Goal: Task Accomplishment & Management: Complete application form

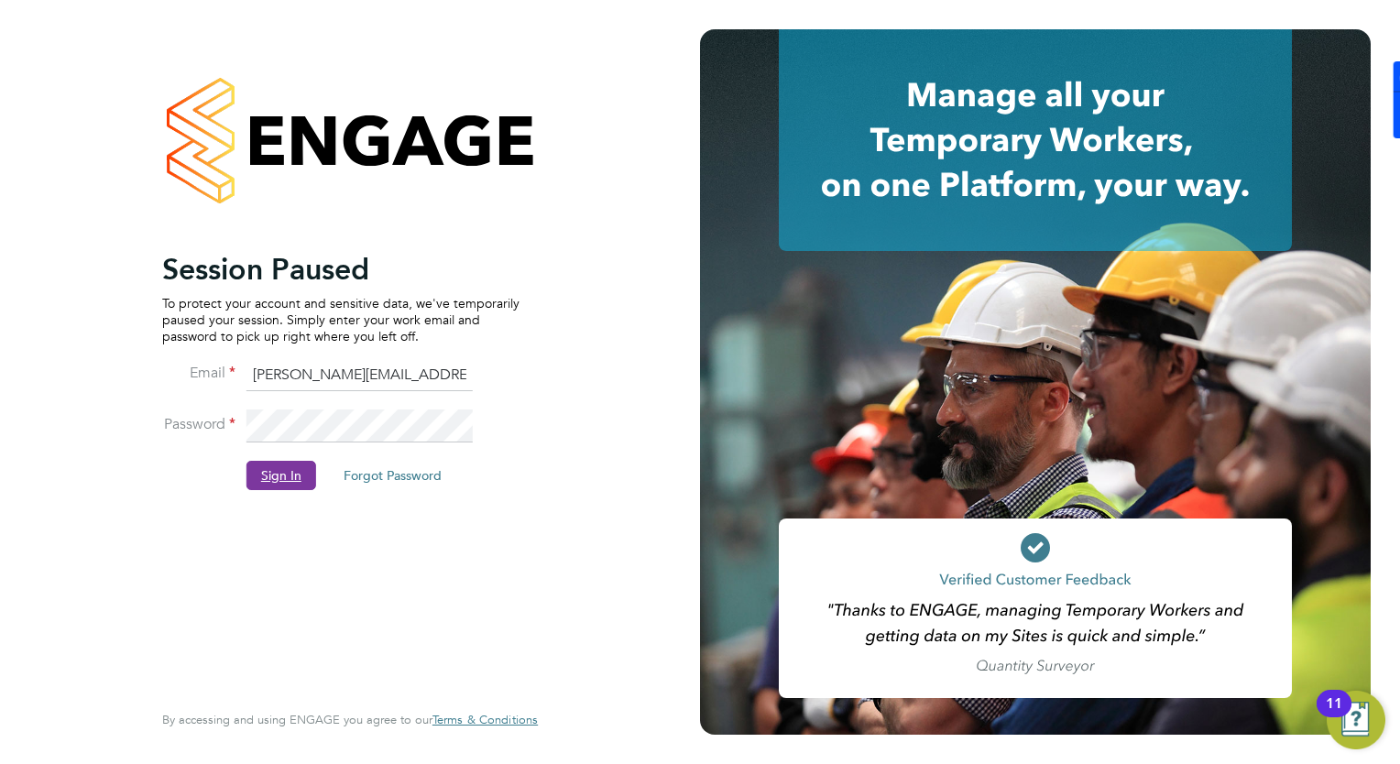
click at [279, 464] on button "Sign In" at bounding box center [281, 475] width 70 height 29
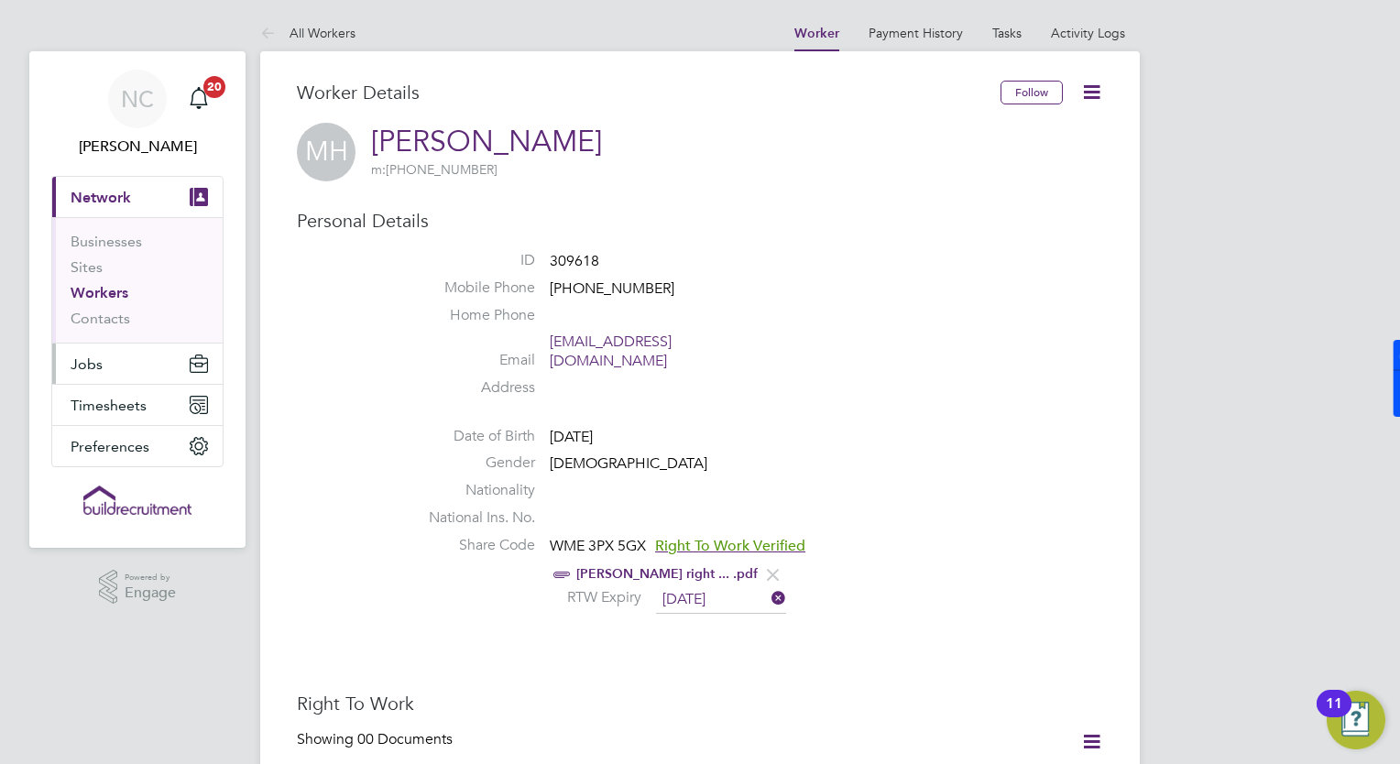
click at [98, 367] on span "Jobs" at bounding box center [87, 364] width 32 height 17
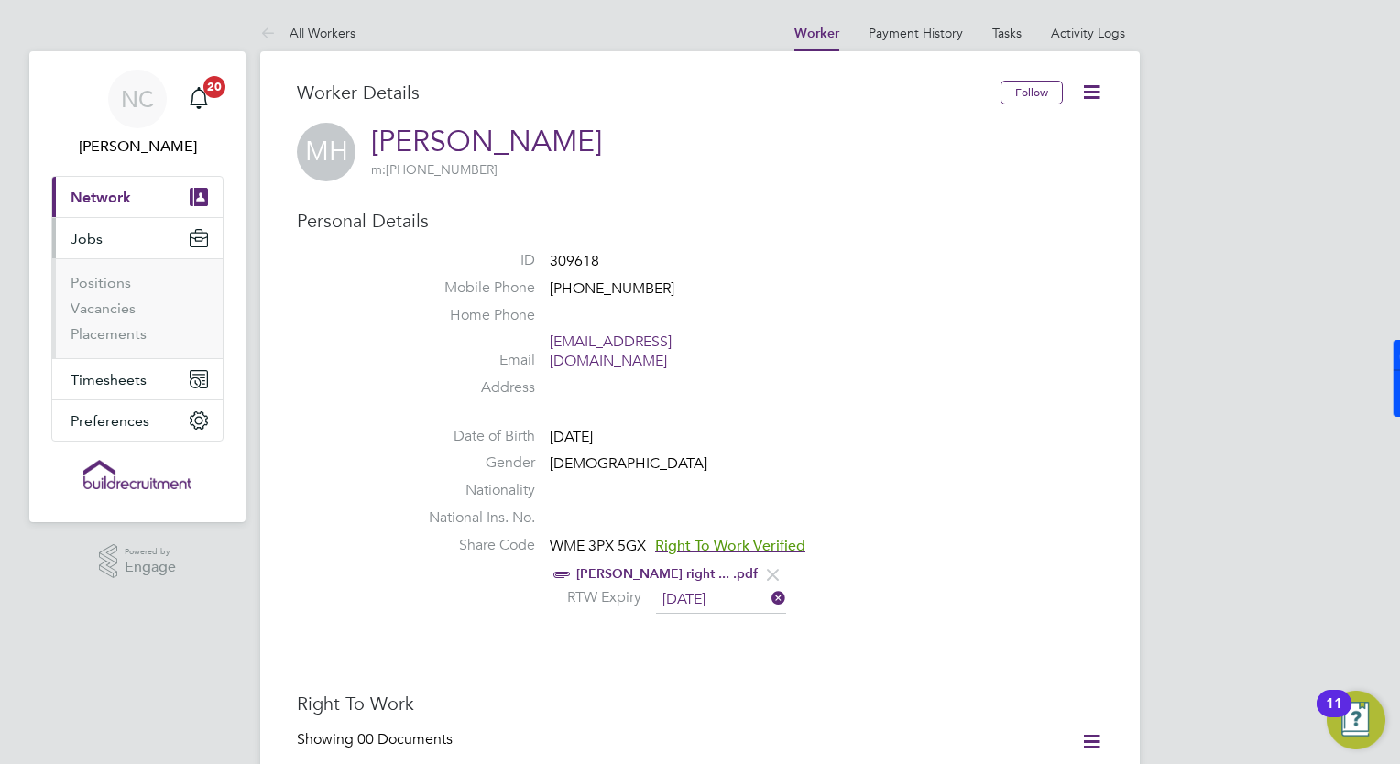
click at [111, 293] on li "Positions" at bounding box center [139, 287] width 137 height 26
click at [113, 304] on link "Vacancies" at bounding box center [103, 308] width 65 height 17
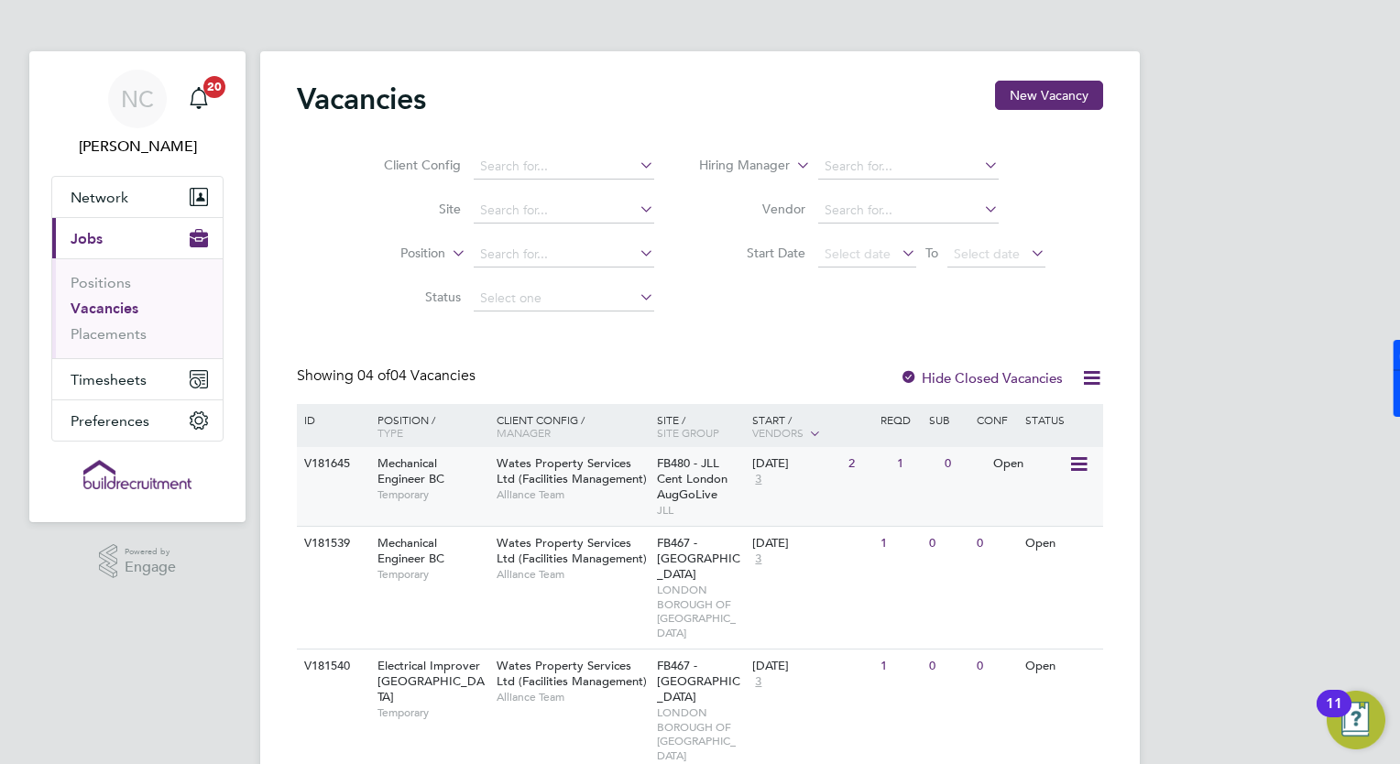
click at [410, 471] on span "Mechanical Engineer BC" at bounding box center [411, 470] width 67 height 31
click at [372, 464] on div "Mechanical Engineer BC Temporary" at bounding box center [428, 478] width 128 height 63
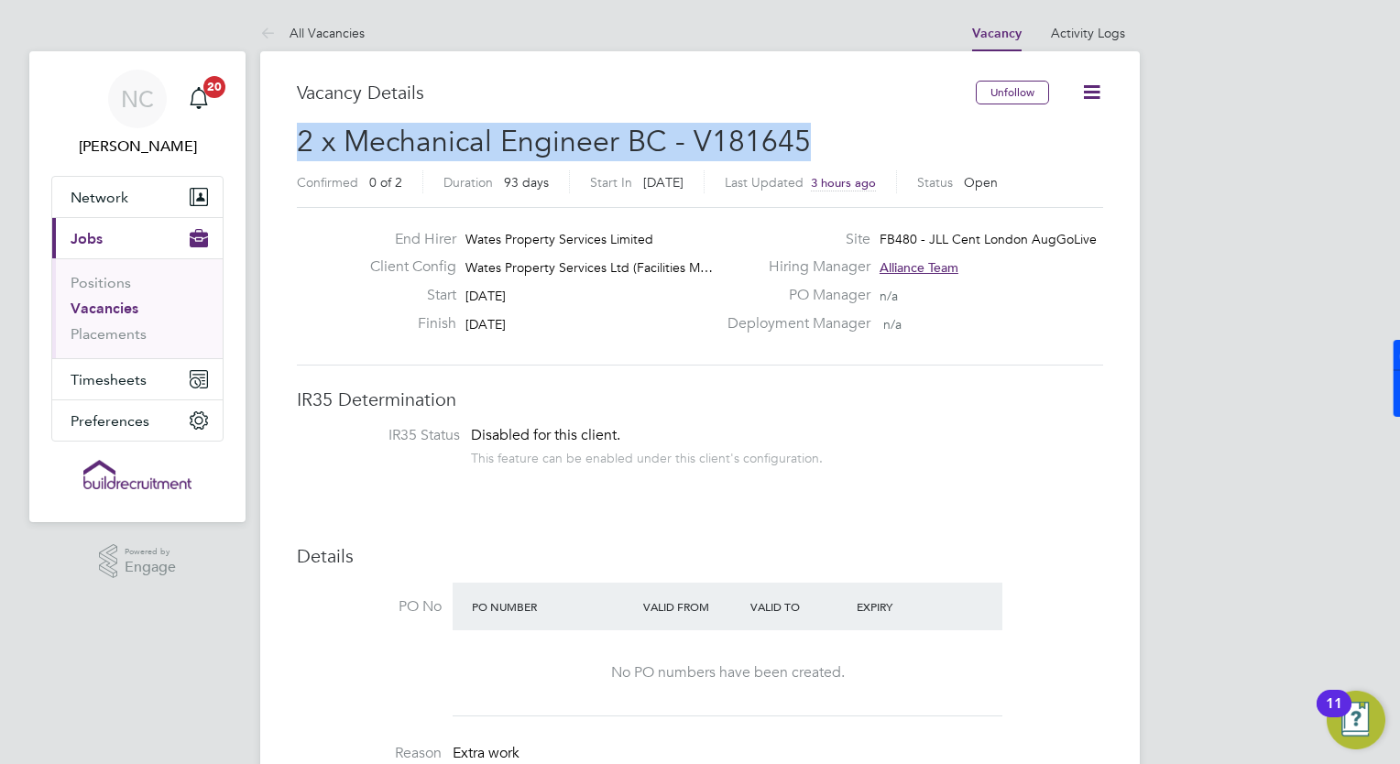
drag, startPoint x: 818, startPoint y: 137, endPoint x: 300, endPoint y: 138, distance: 518.6
click at [300, 138] on h2 "2 x Mechanical Engineer BC - V181645 Confirmed 0 of 2 Duration 93 days Start In…" at bounding box center [700, 161] width 806 height 77
copy span "2 x Mechanical Engineer BC - V181645"
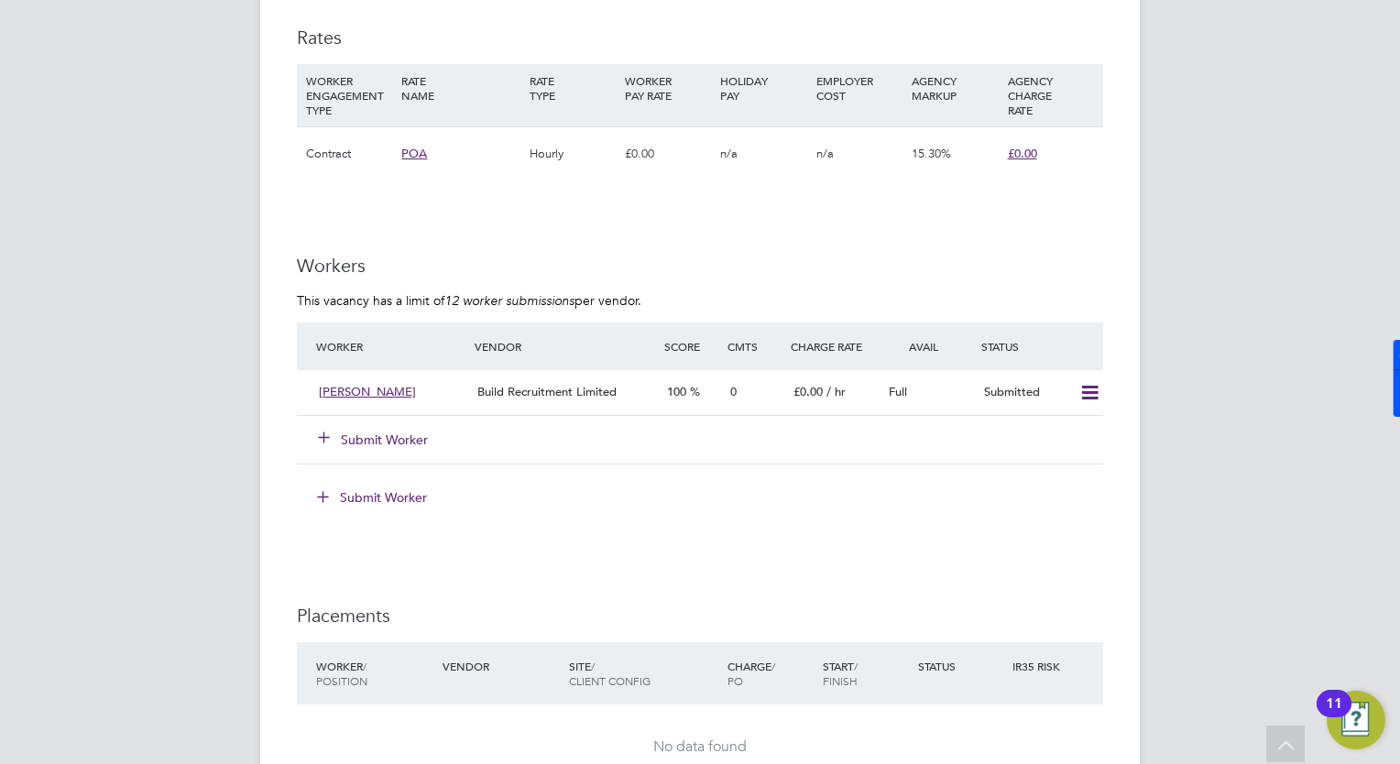
scroll to position [1503, 0]
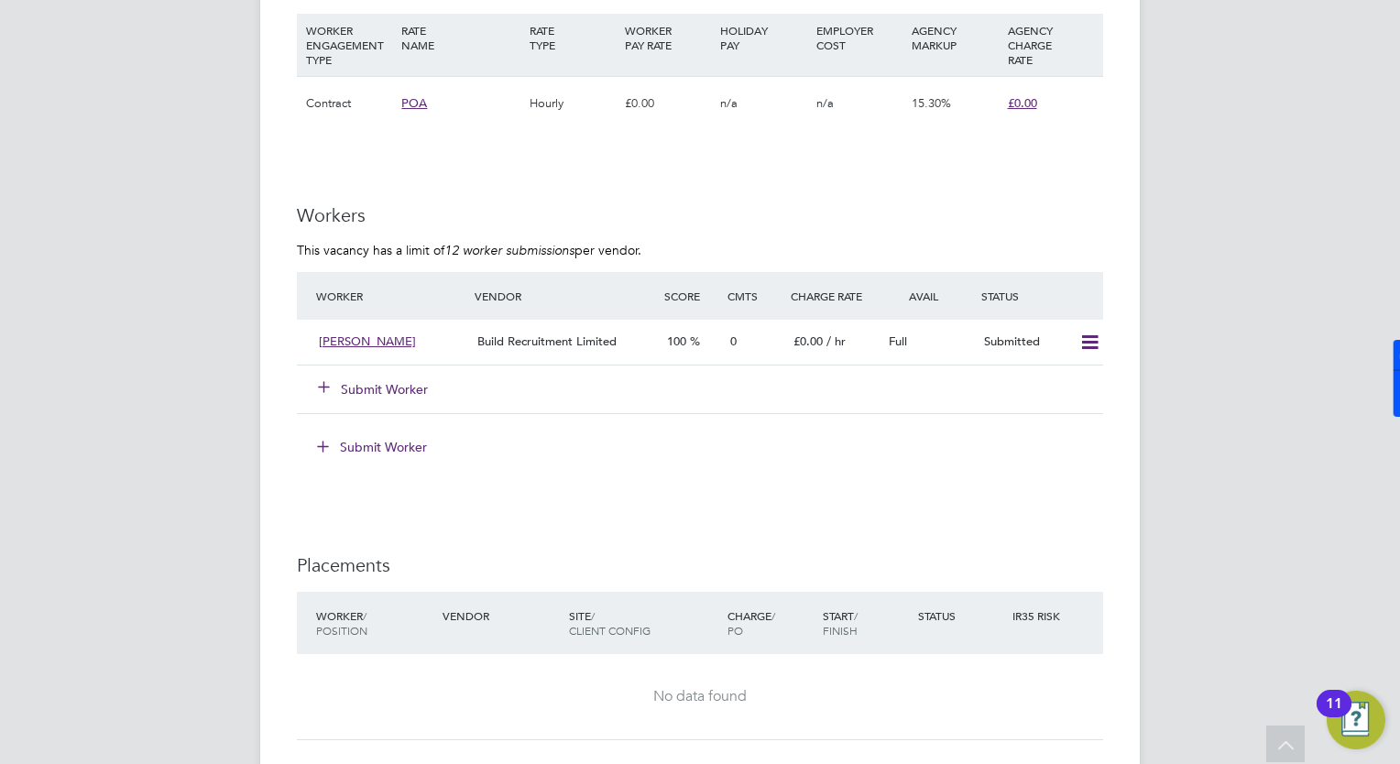
click at [371, 387] on button "Submit Worker" at bounding box center [374, 389] width 110 height 18
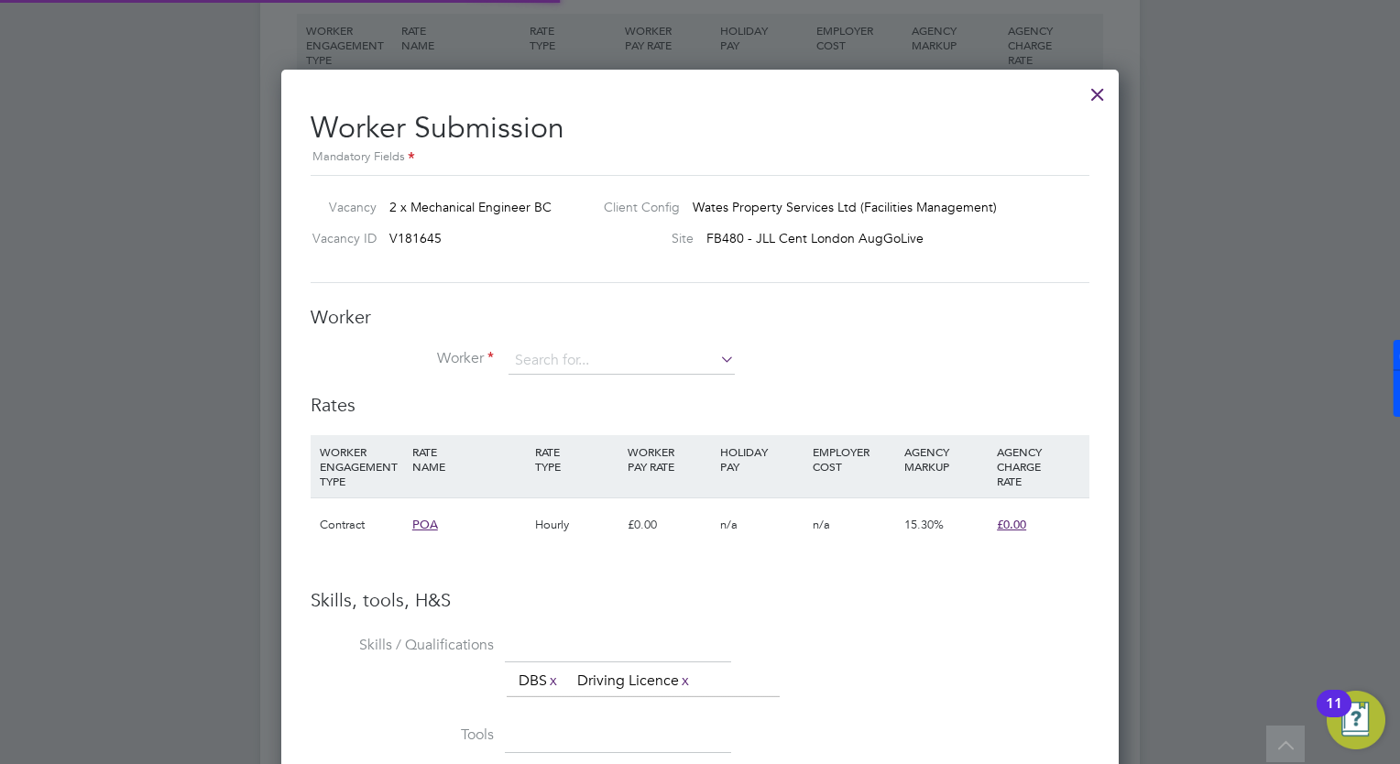
scroll to position [1154, 838]
click at [596, 365] on input at bounding box center [622, 360] width 226 height 27
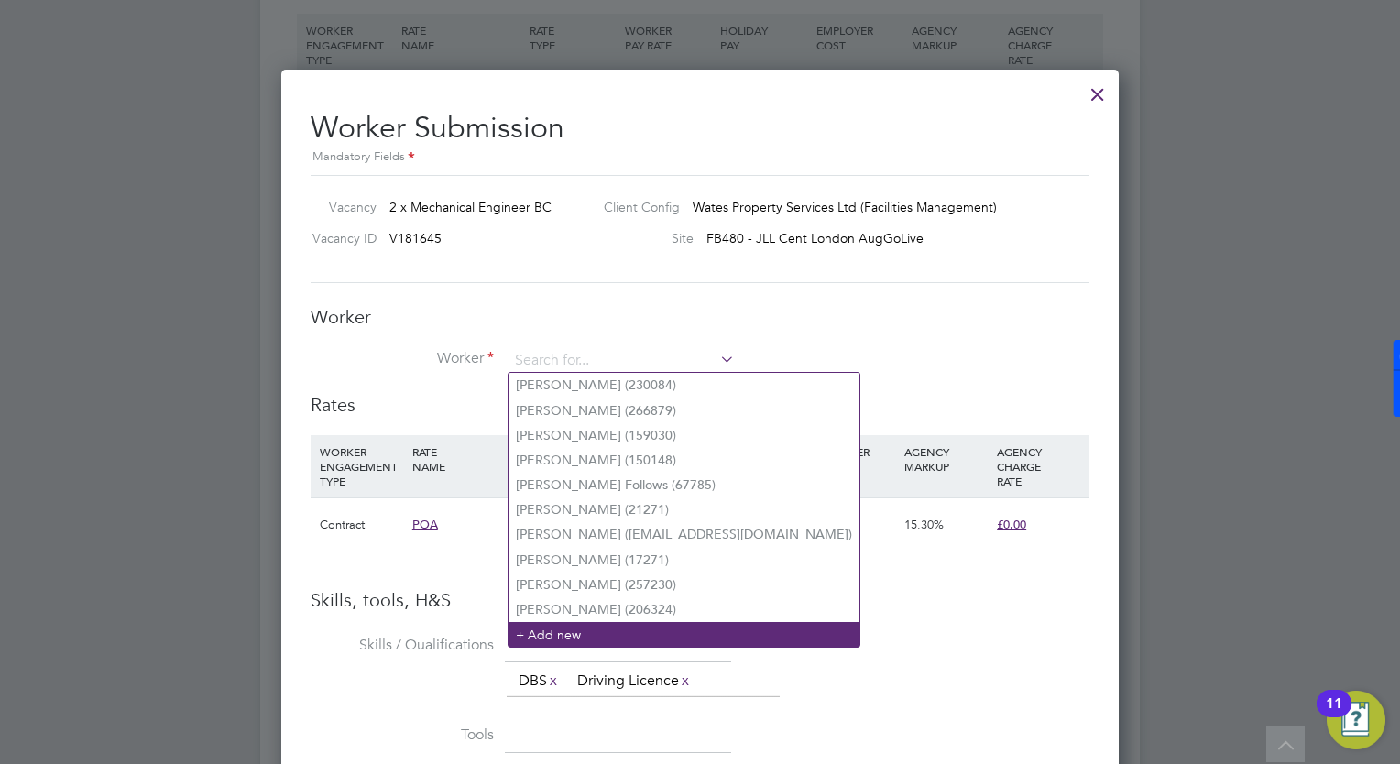
click at [581, 631] on li "+ Add new" at bounding box center [684, 634] width 351 height 25
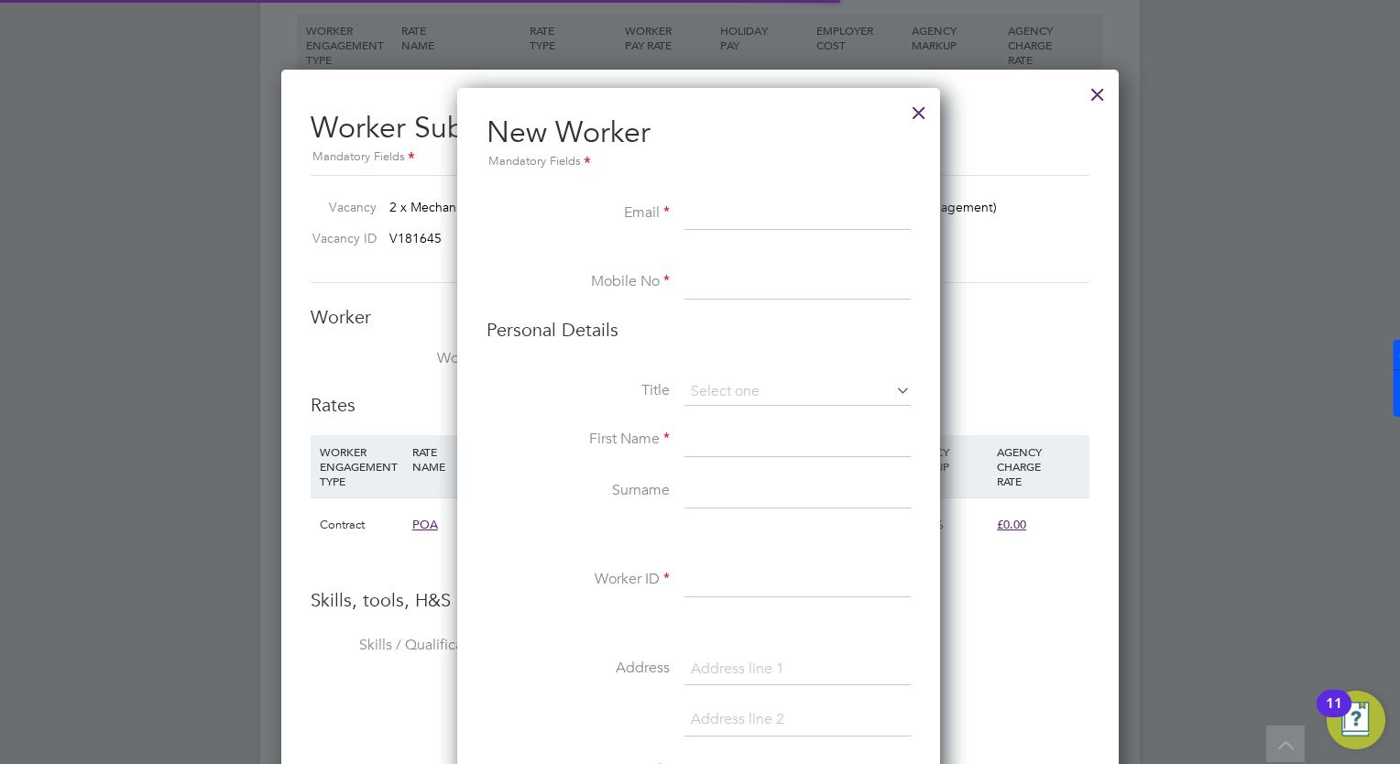
scroll to position [1543, 485]
paste input "Samson1-r@hotmail.com"
type input "Samson1-r@hotmail.com"
click at [720, 287] on input at bounding box center [797, 283] width 226 height 33
paste input "+44 7926 850486"
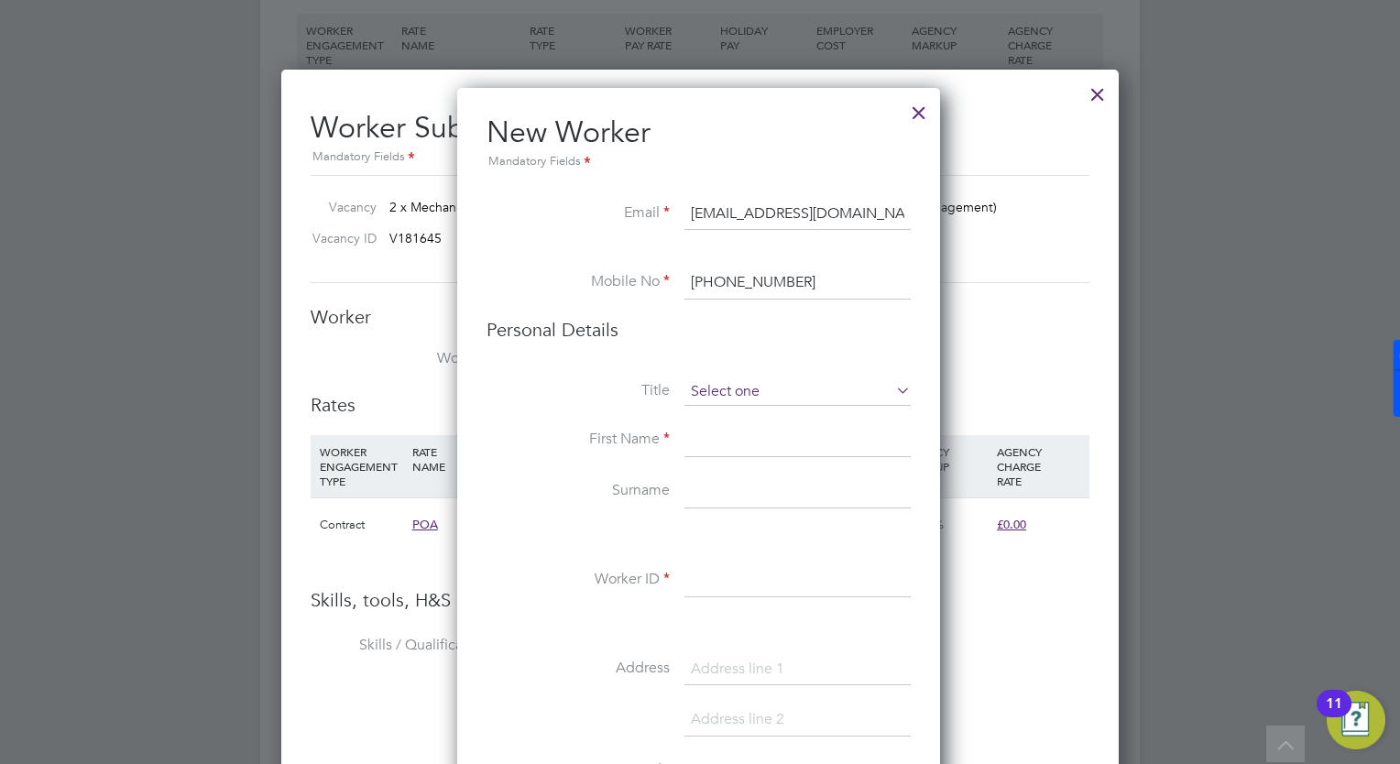
type input "+44 7926 850486"
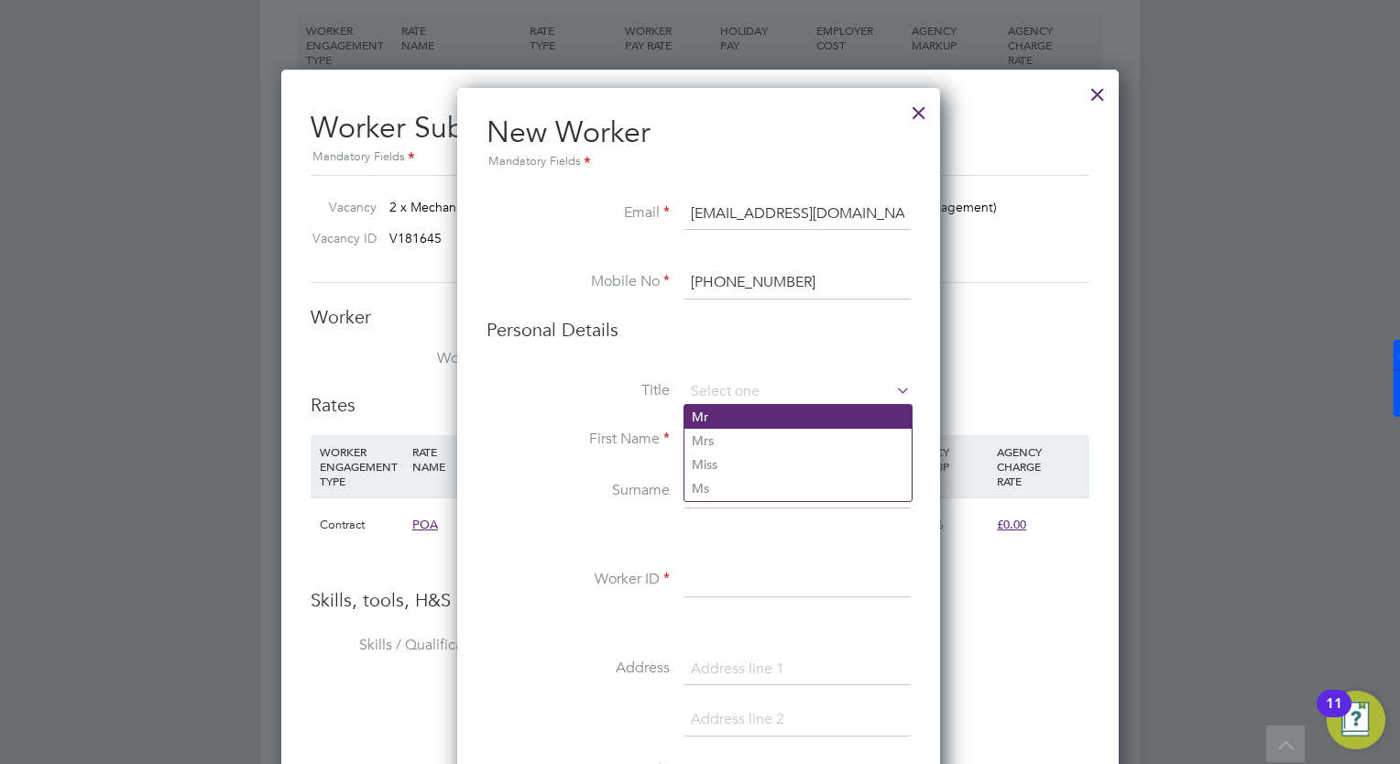
drag, startPoint x: 728, startPoint y: 391, endPoint x: 690, endPoint y: 419, distance: 46.5
click at [690, 419] on li "Mr" at bounding box center [797, 417] width 227 height 24
type input "Mr"
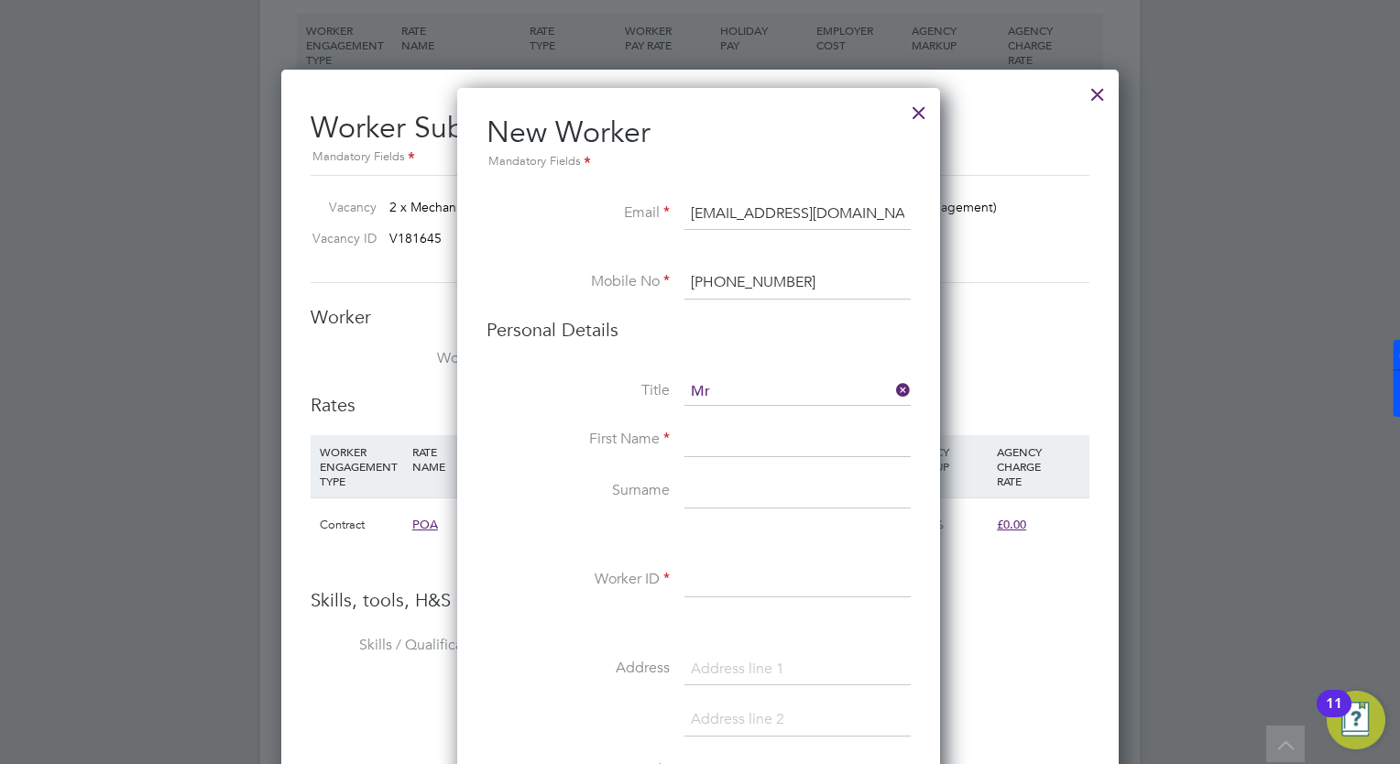
click at [693, 437] on input at bounding box center [797, 440] width 226 height 33
type input "samson"
click at [706, 479] on input at bounding box center [797, 492] width 226 height 33
click at [689, 582] on input at bounding box center [797, 580] width 226 height 33
paste input "310525"
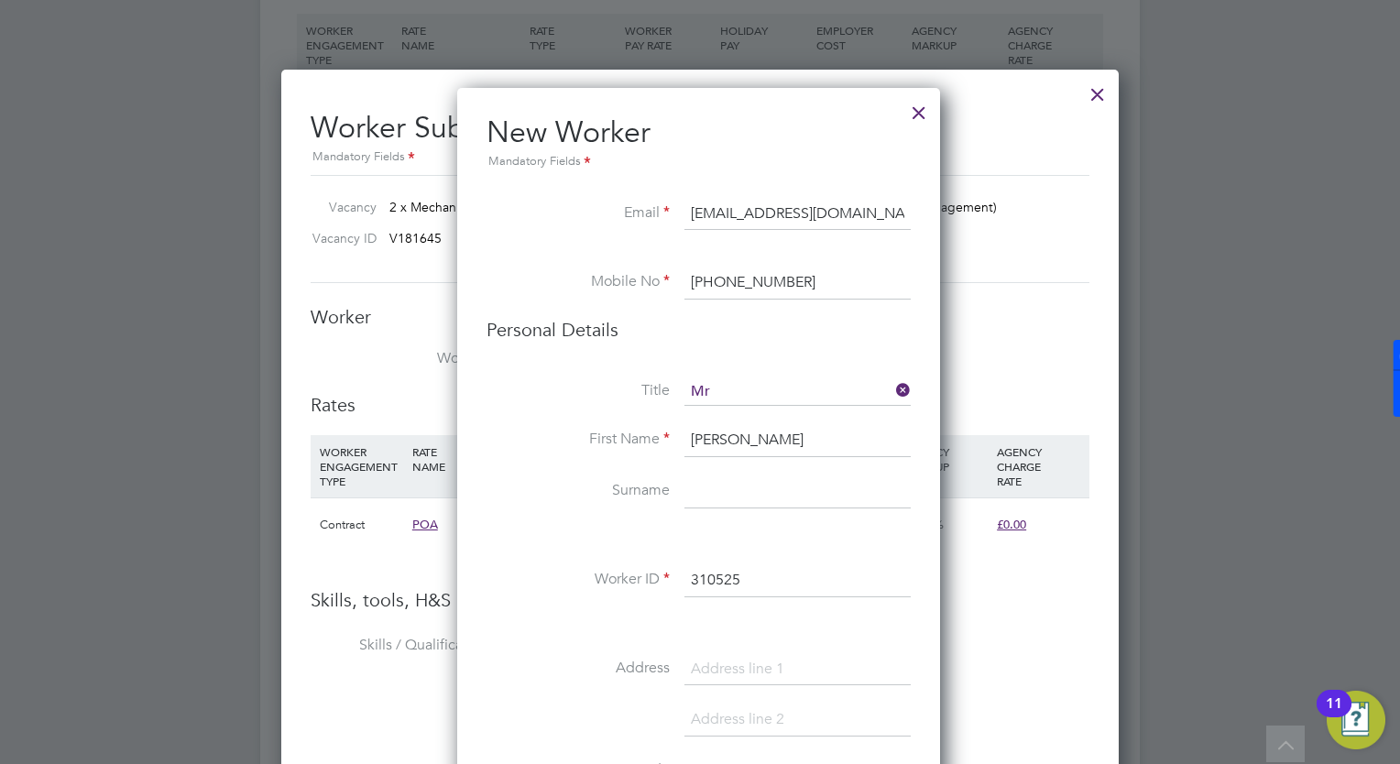
type input "310525"
click at [865, 629] on li at bounding box center [699, 625] width 424 height 19
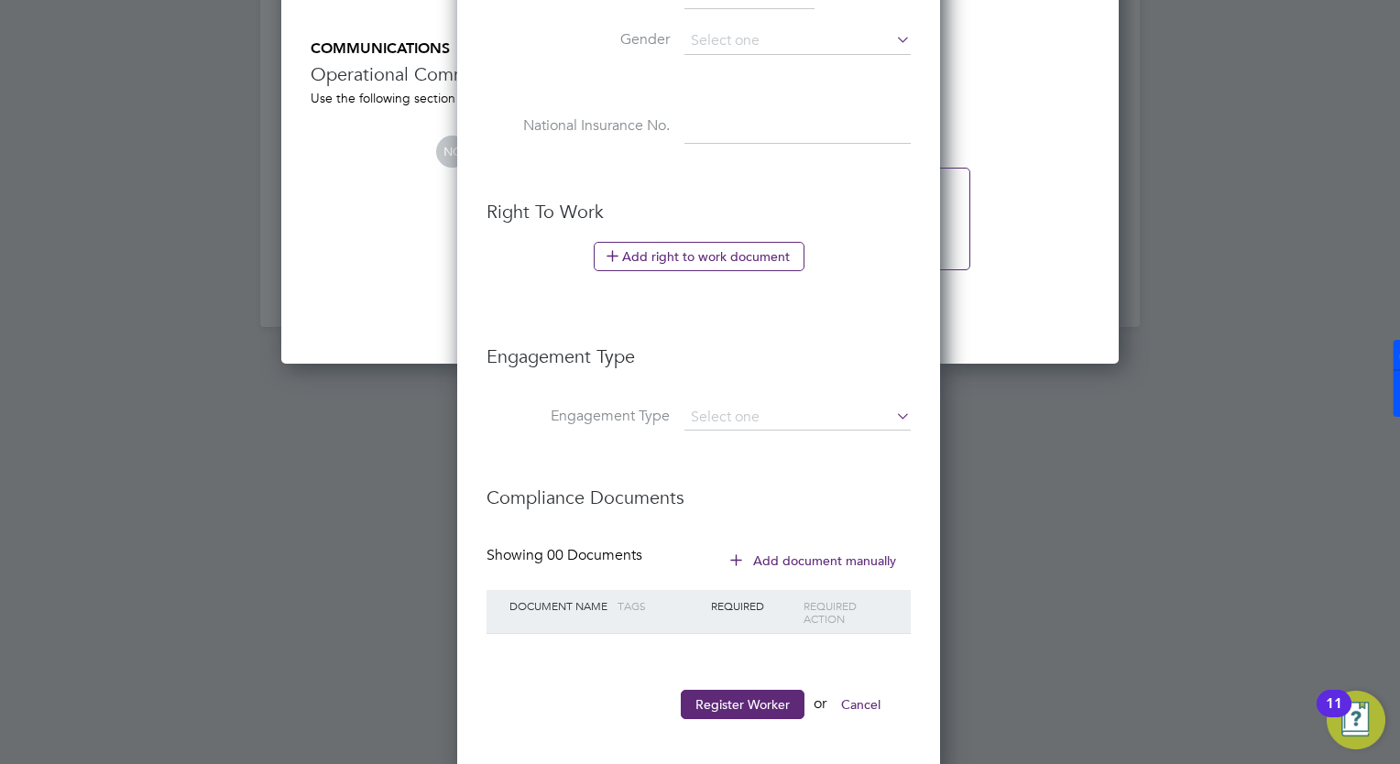
scroll to position [2369, 0]
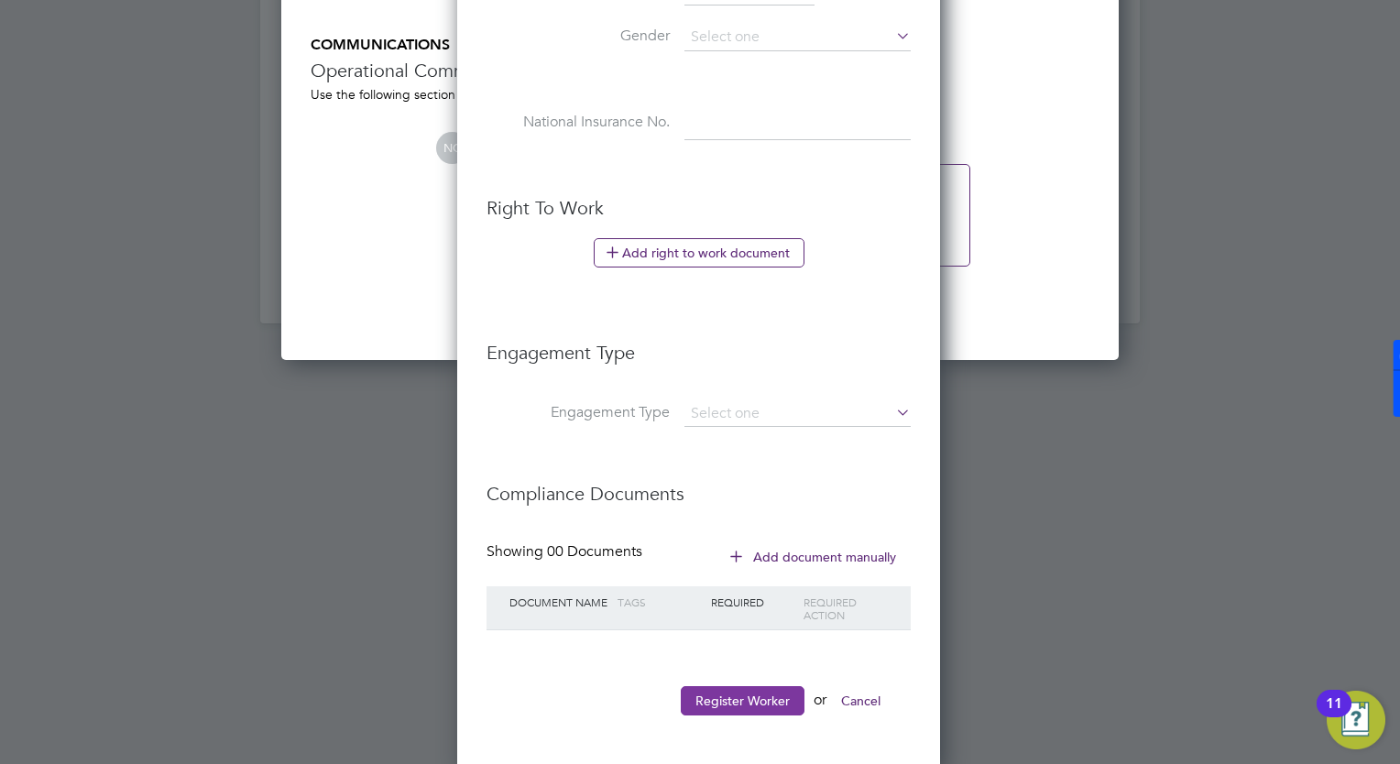
click at [759, 686] on button "Register Worker" at bounding box center [743, 700] width 124 height 29
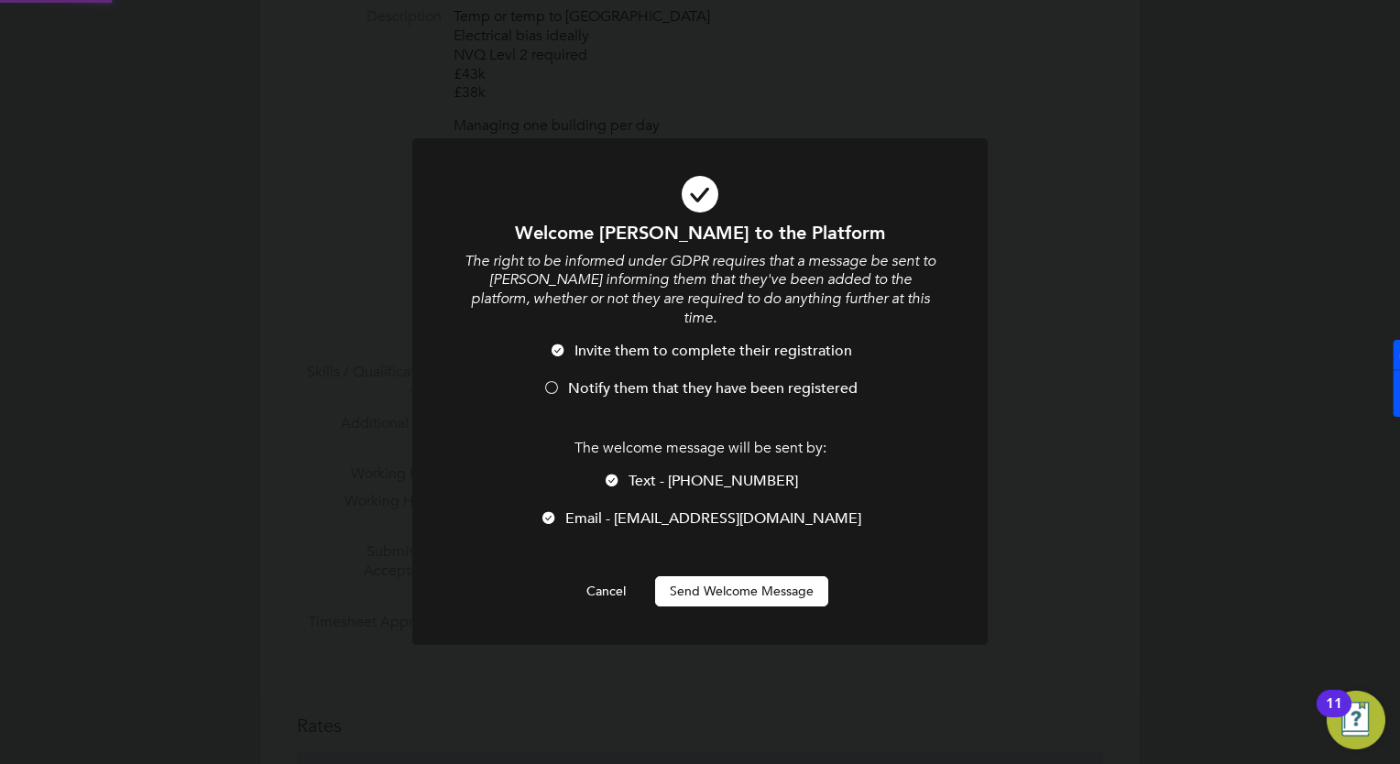
scroll to position [0, 0]
click at [729, 576] on button "Send Welcome Message" at bounding box center [741, 590] width 173 height 29
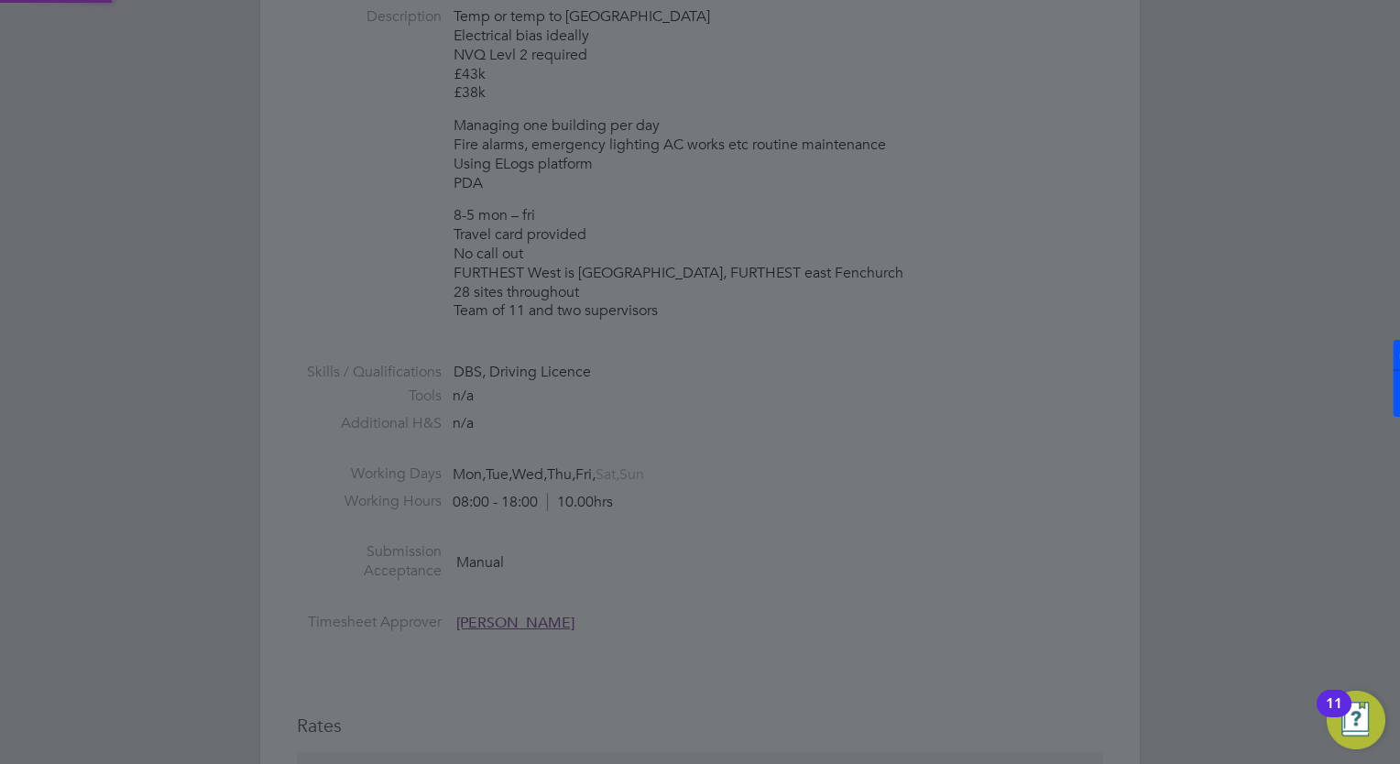
scroll to position [1543, 485]
type input "samson (310525)"
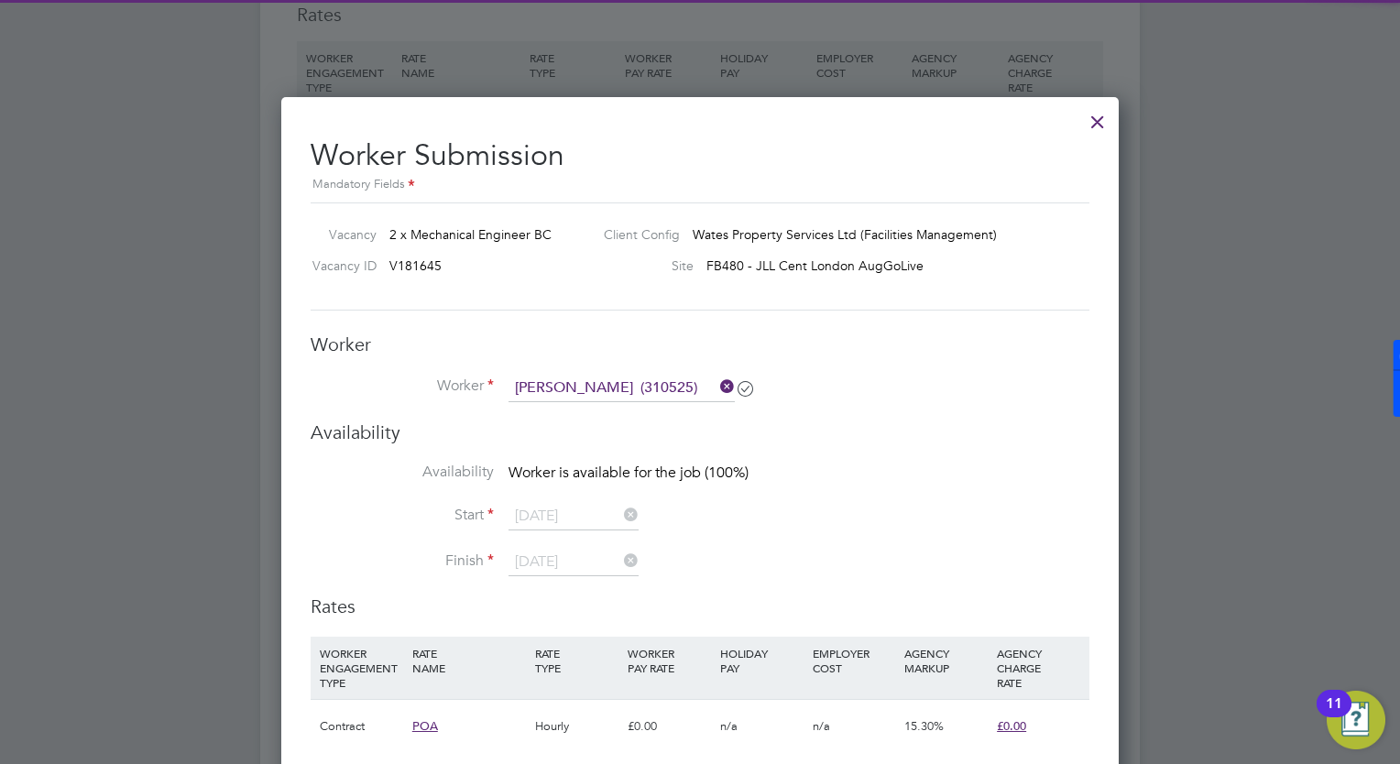
scroll to position [1503, 0]
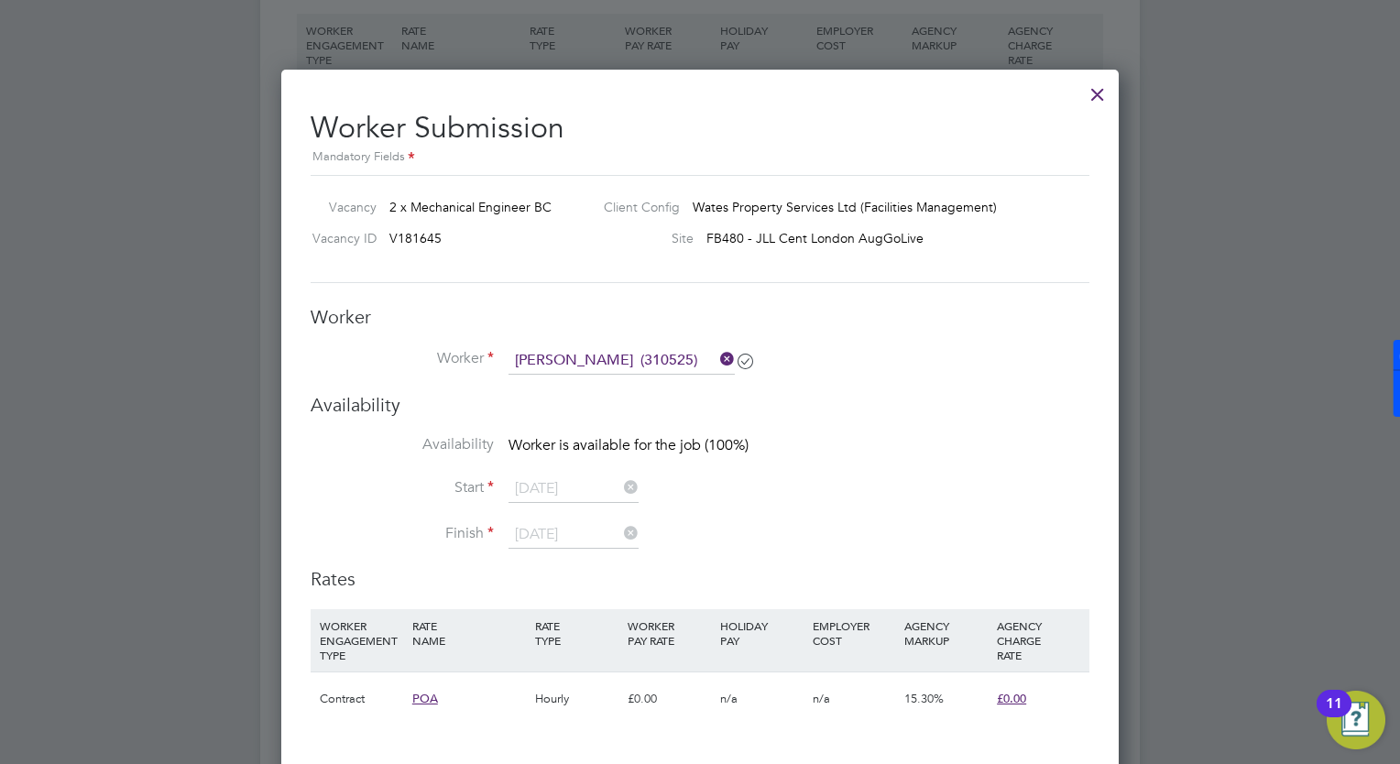
click at [1008, 471] on li "Availability Worker is available for the job (100%)" at bounding box center [700, 455] width 779 height 41
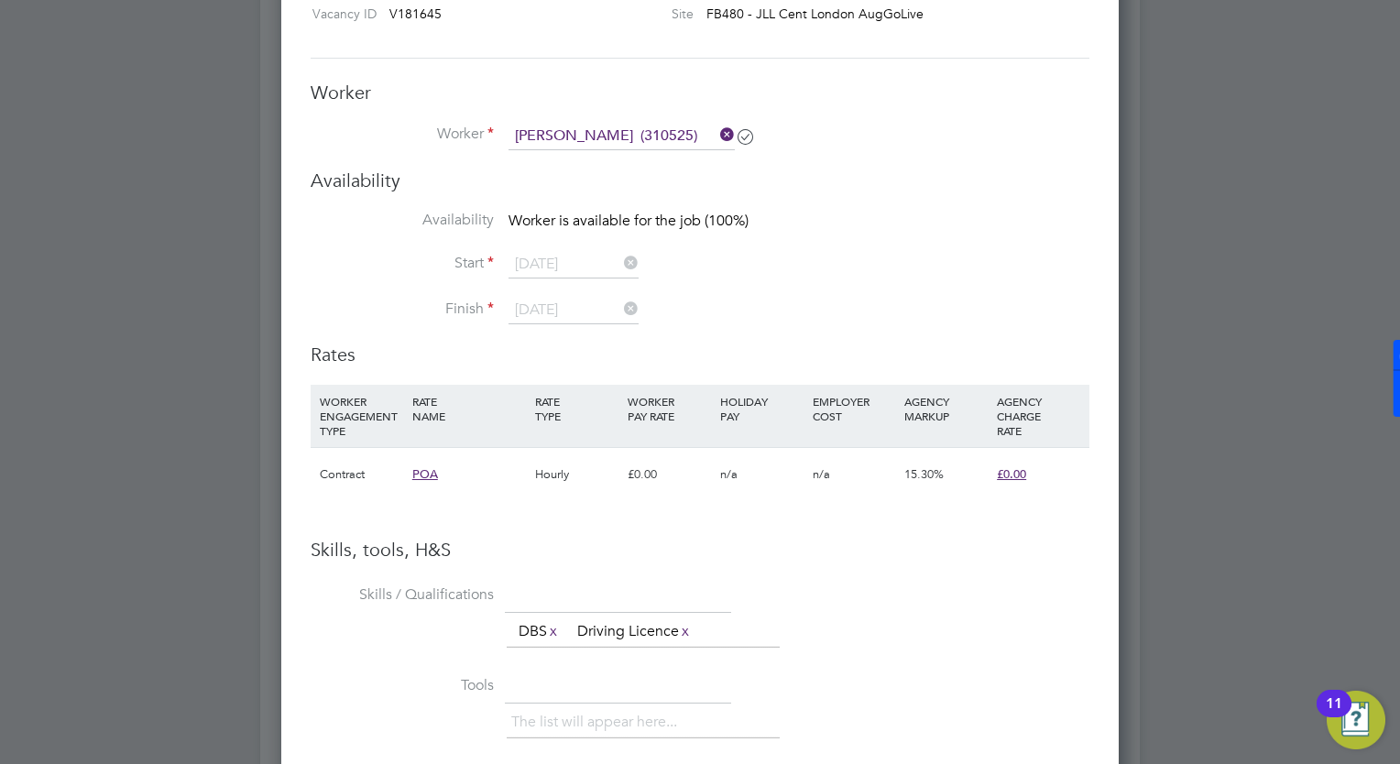
scroll to position [1658, 0]
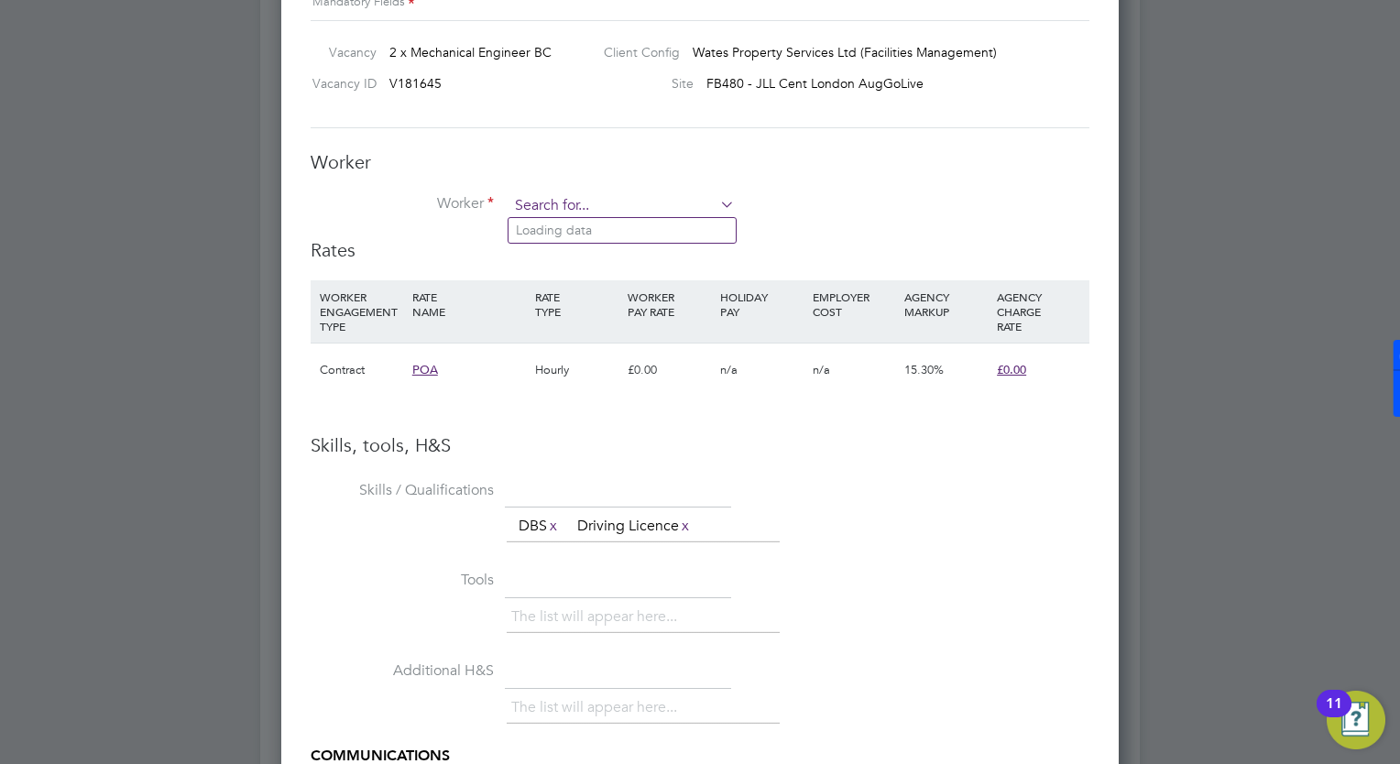
click at [669, 199] on input at bounding box center [622, 205] width 226 height 27
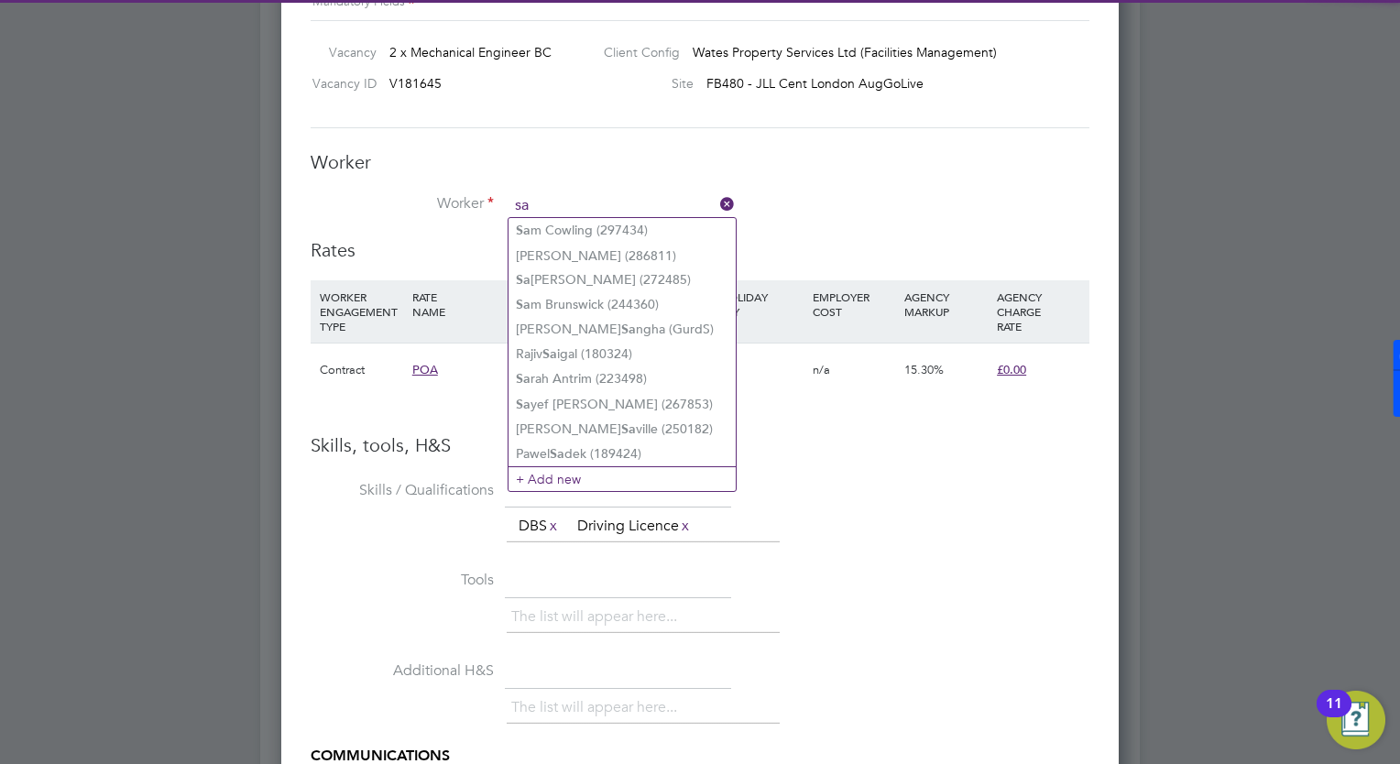
type input "s"
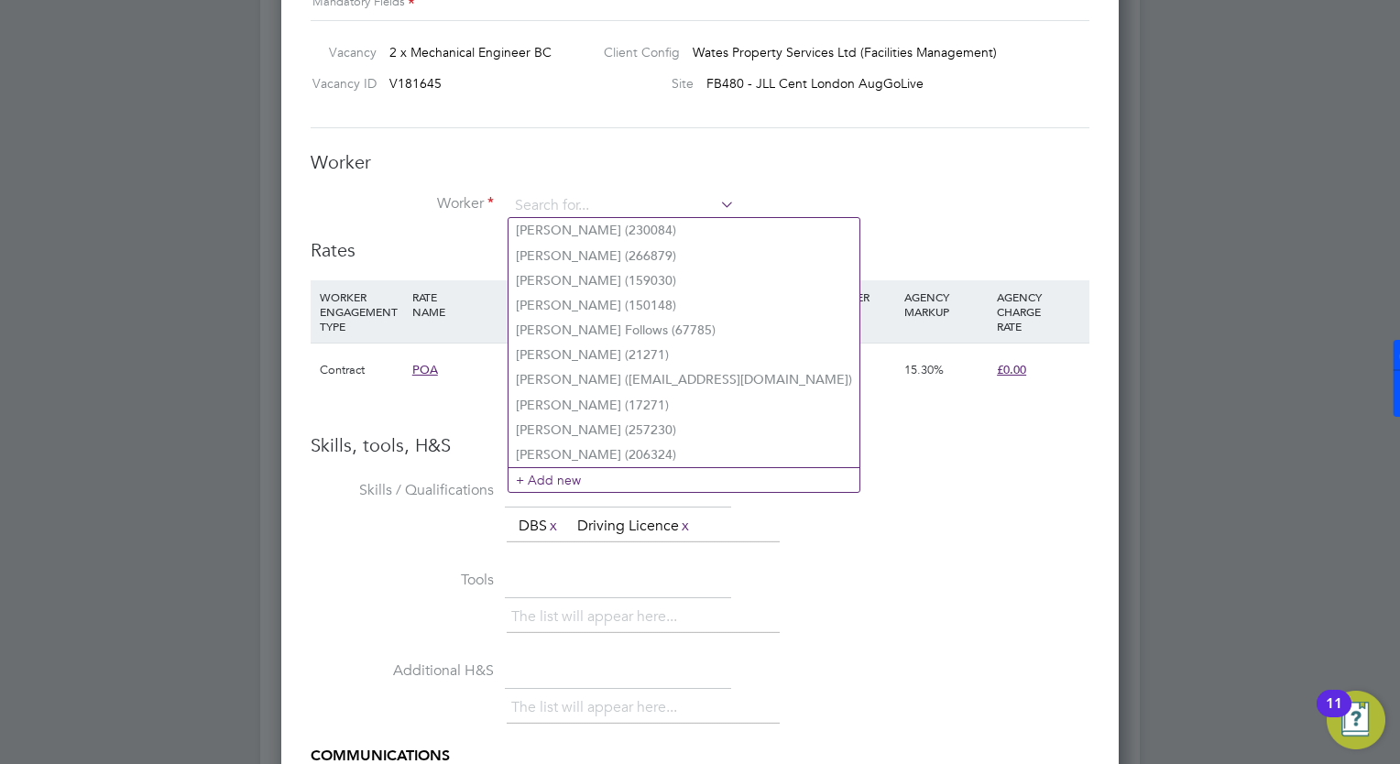
paste input "310525"
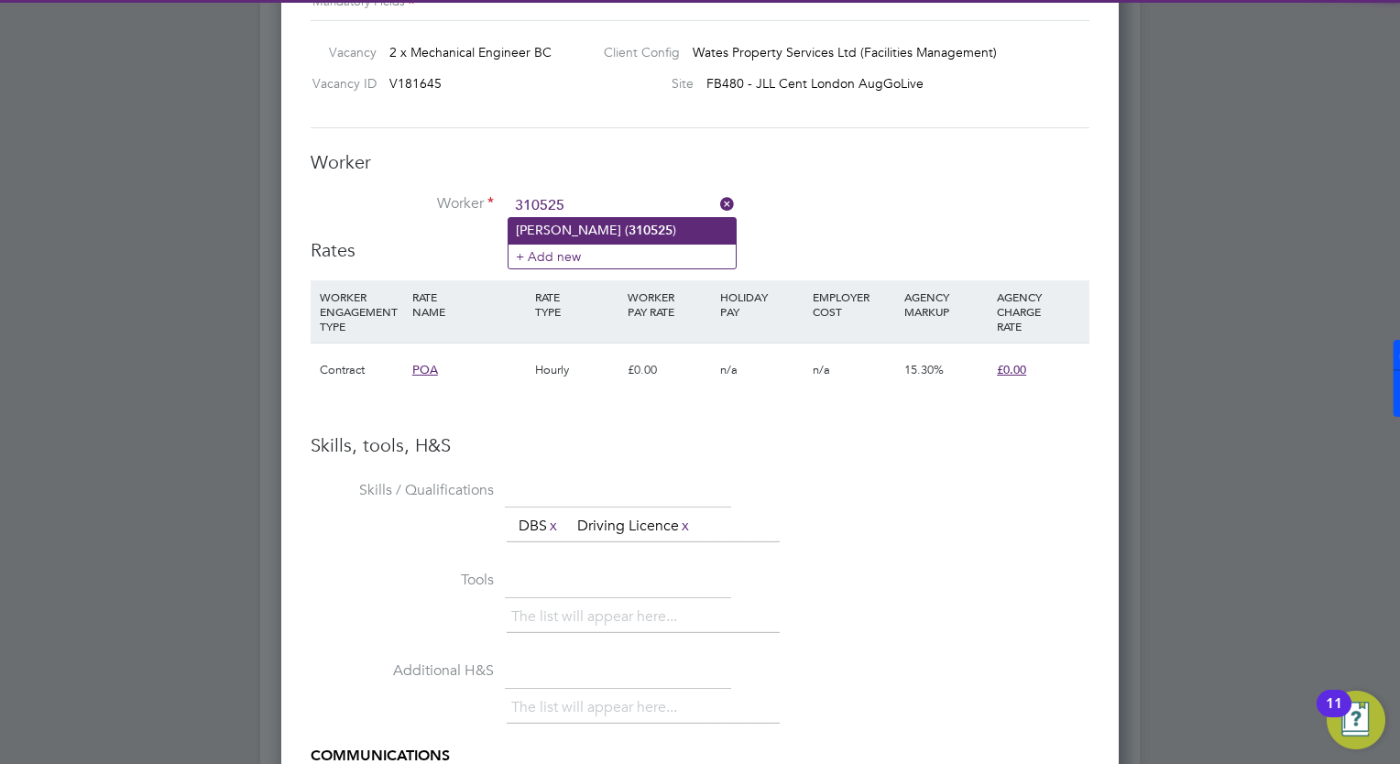
type input "310525"
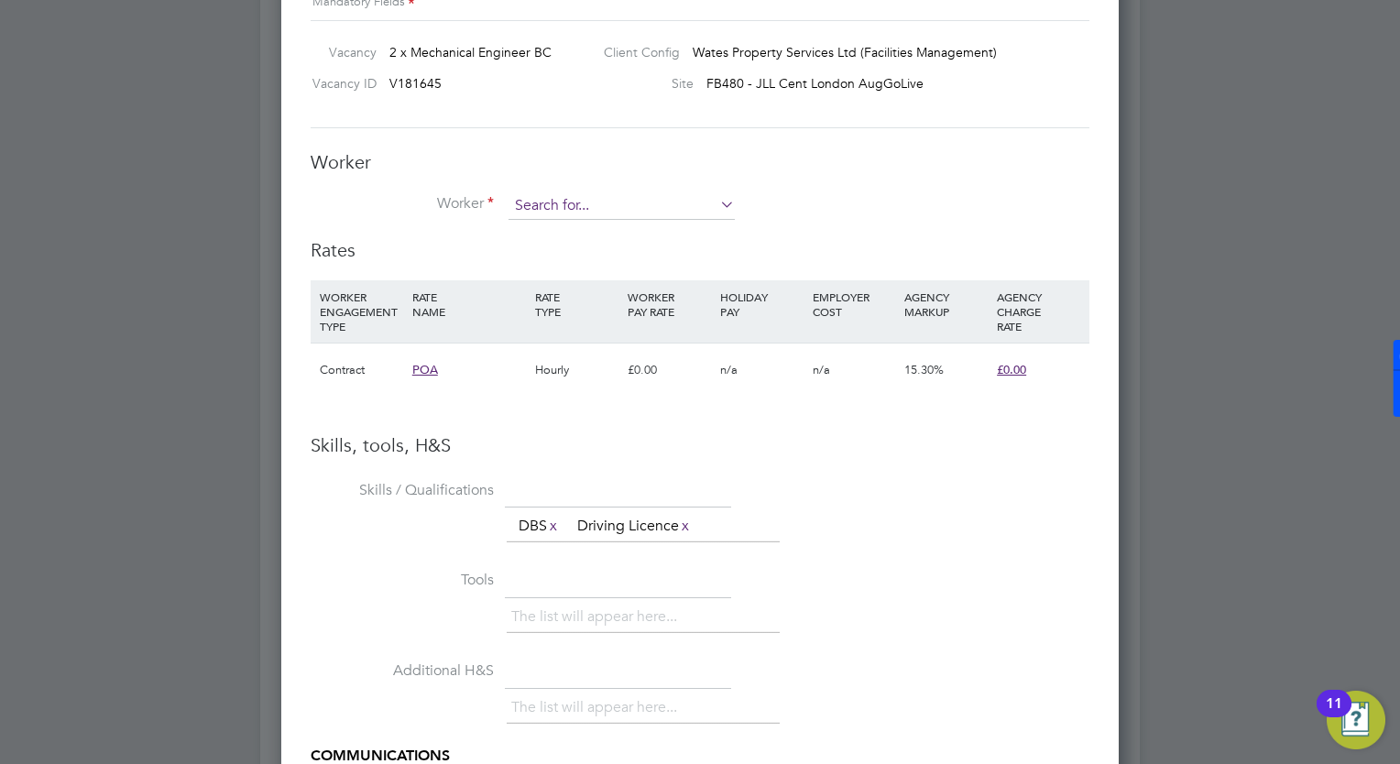
drag, startPoint x: 601, startPoint y: 219, endPoint x: 548, endPoint y: 194, distance: 58.6
click at [548, 194] on input at bounding box center [622, 205] width 226 height 27
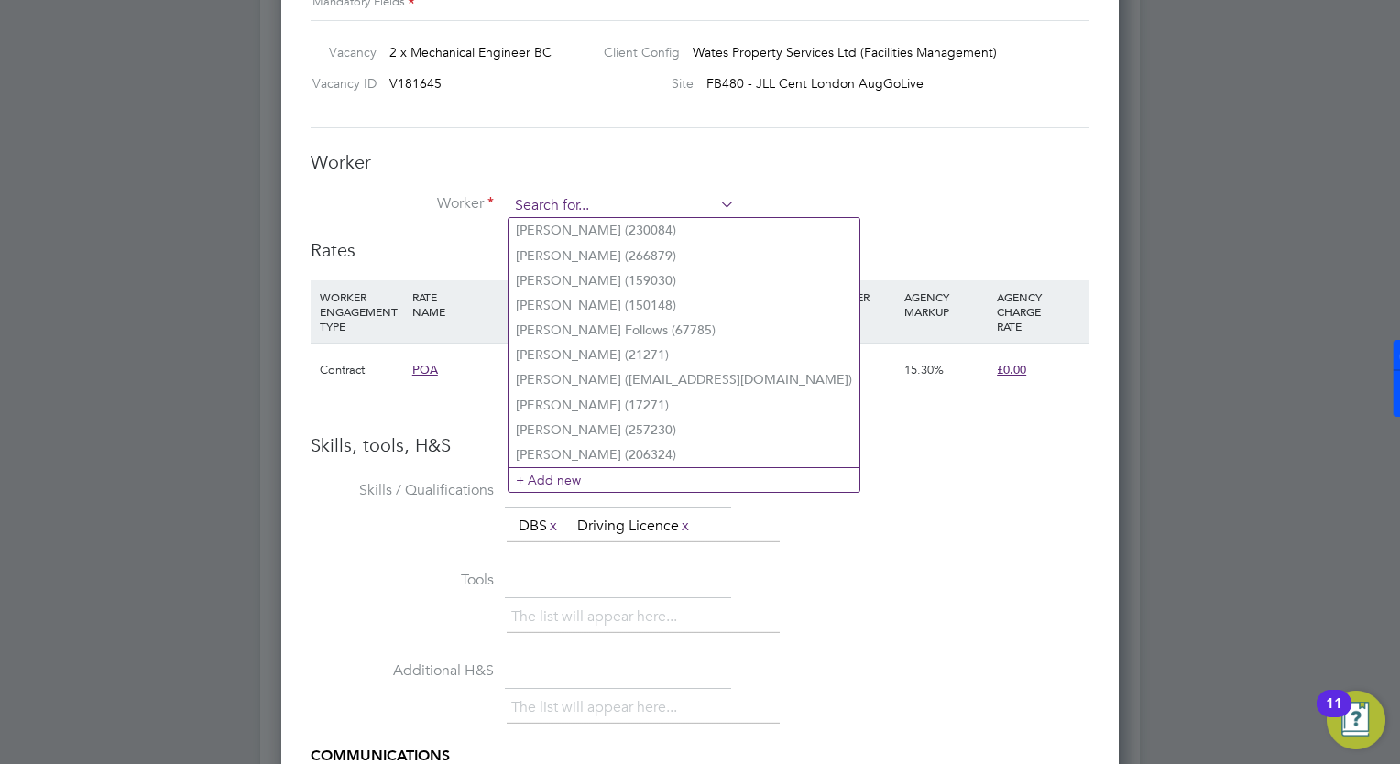
paste input "310525"
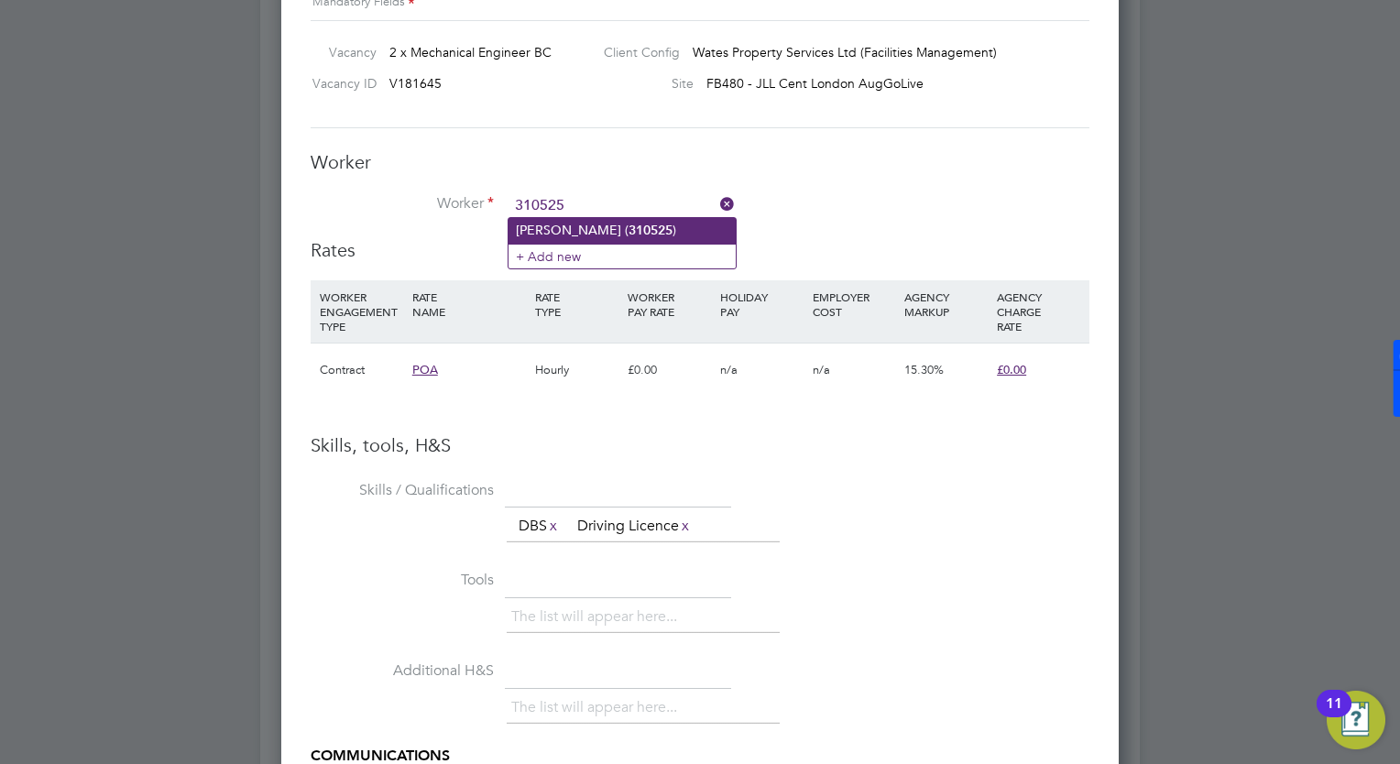
click at [629, 225] on b "310525" at bounding box center [651, 231] width 44 height 16
type input "Samson (310525)"
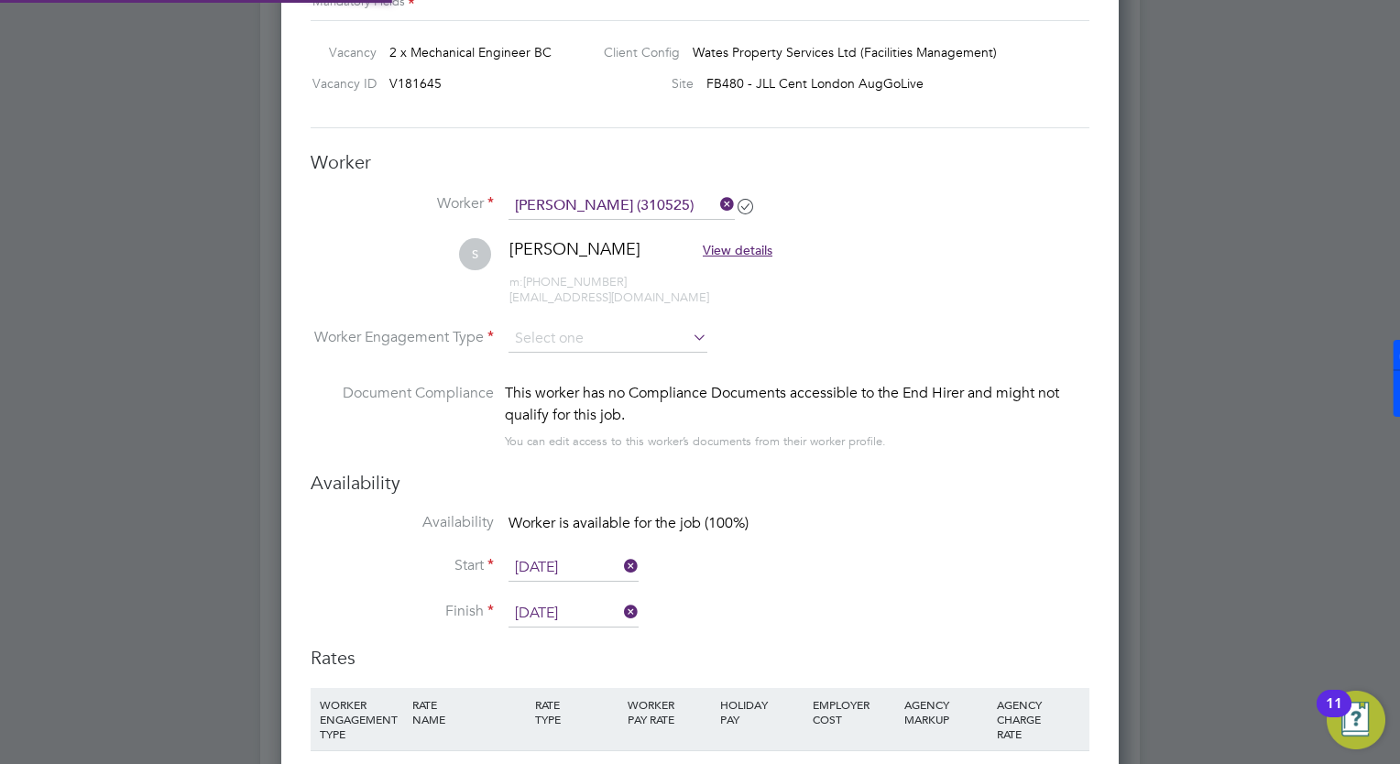
scroll to position [1559, 838]
click at [555, 335] on input at bounding box center [608, 338] width 199 height 27
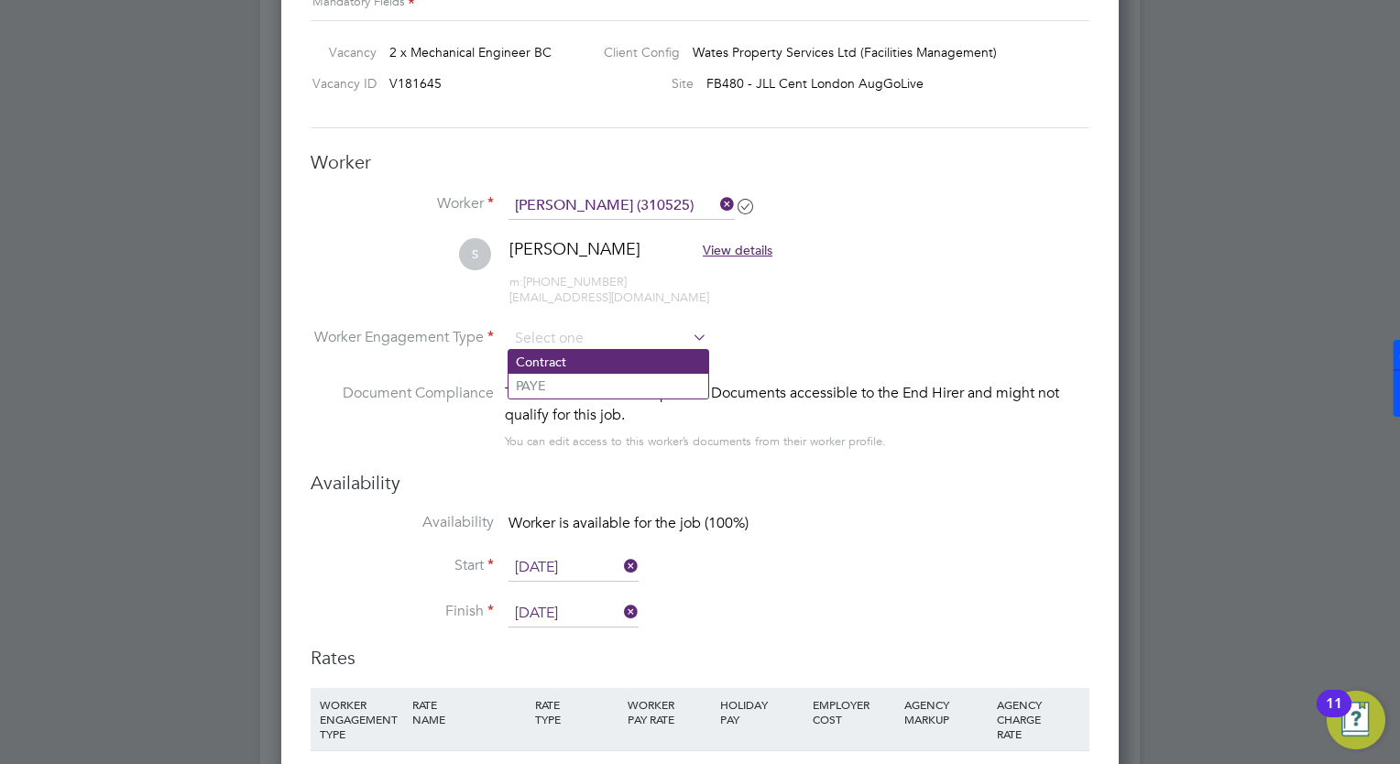
click at [560, 360] on li "Contract" at bounding box center [609, 362] width 200 height 24
type input "Contract"
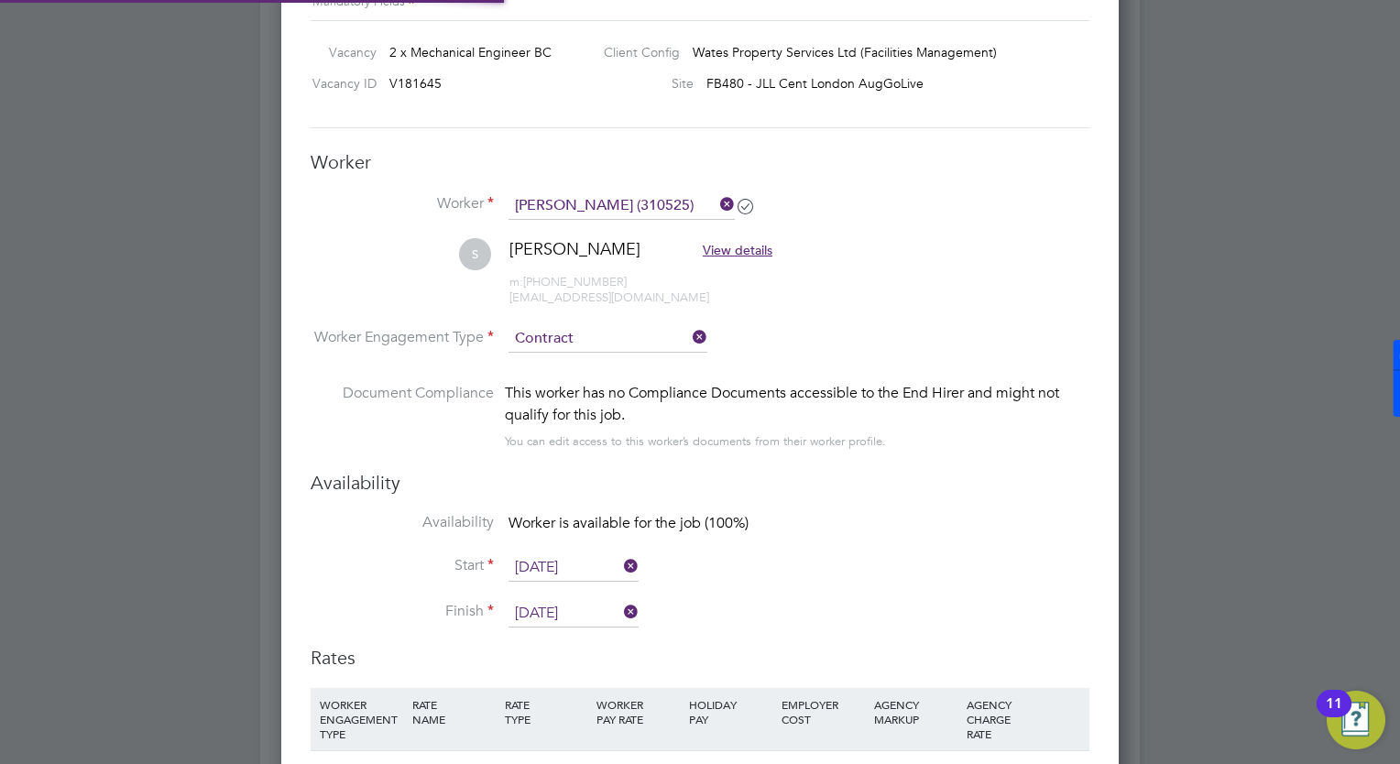
scroll to position [54, 93]
click at [850, 547] on li "Availability Worker is available for the job (100%)" at bounding box center [700, 533] width 779 height 41
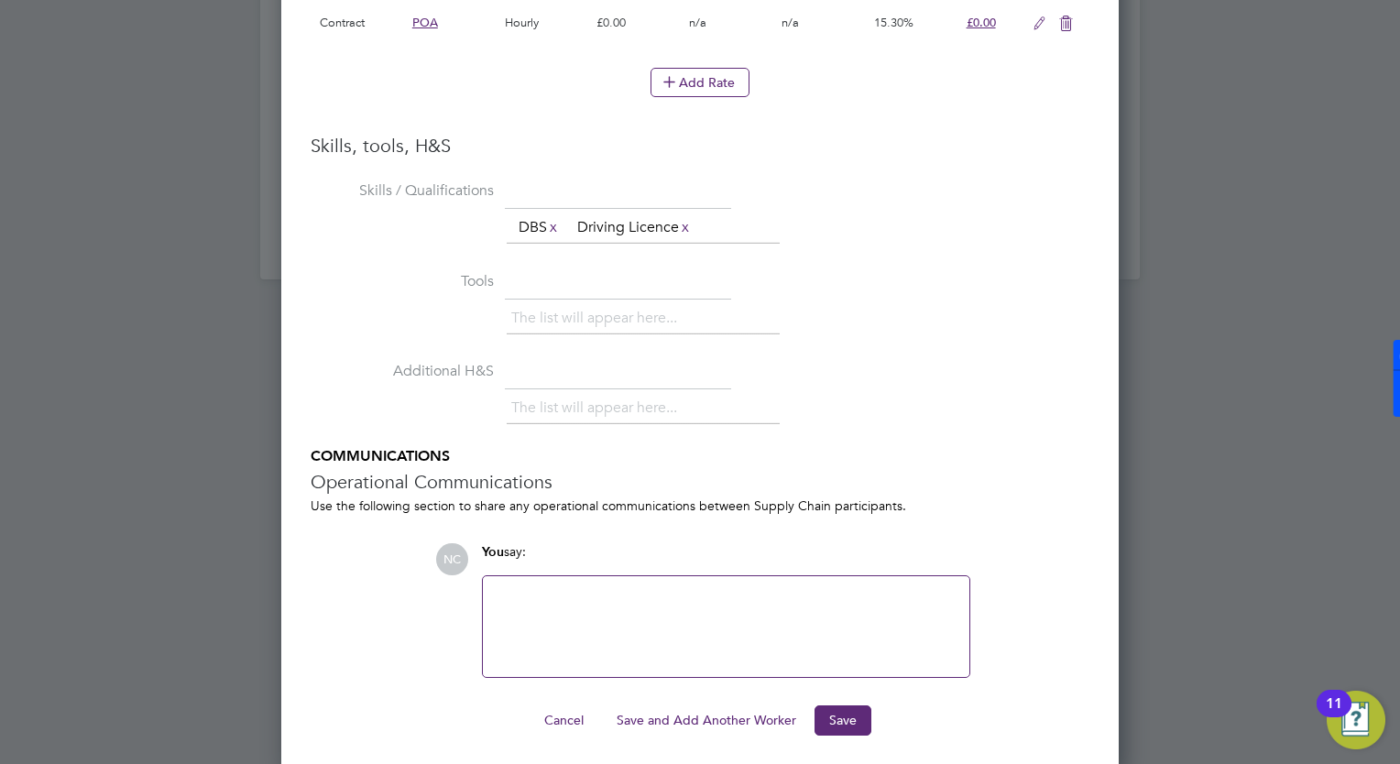
scroll to position [2413, 0]
click at [825, 705] on button "Save" at bounding box center [843, 719] width 57 height 29
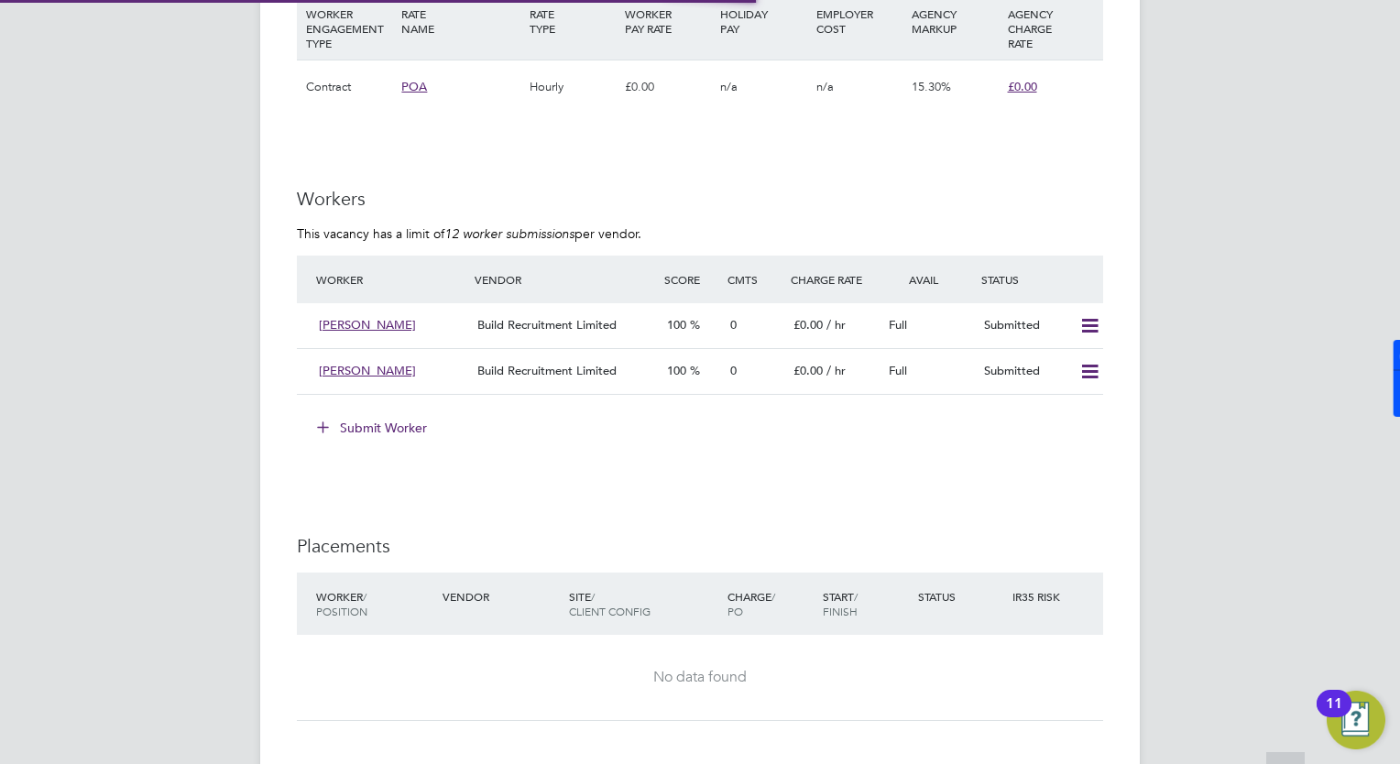
scroll to position [54, 128]
